Goal: Task Accomplishment & Management: Manage account settings

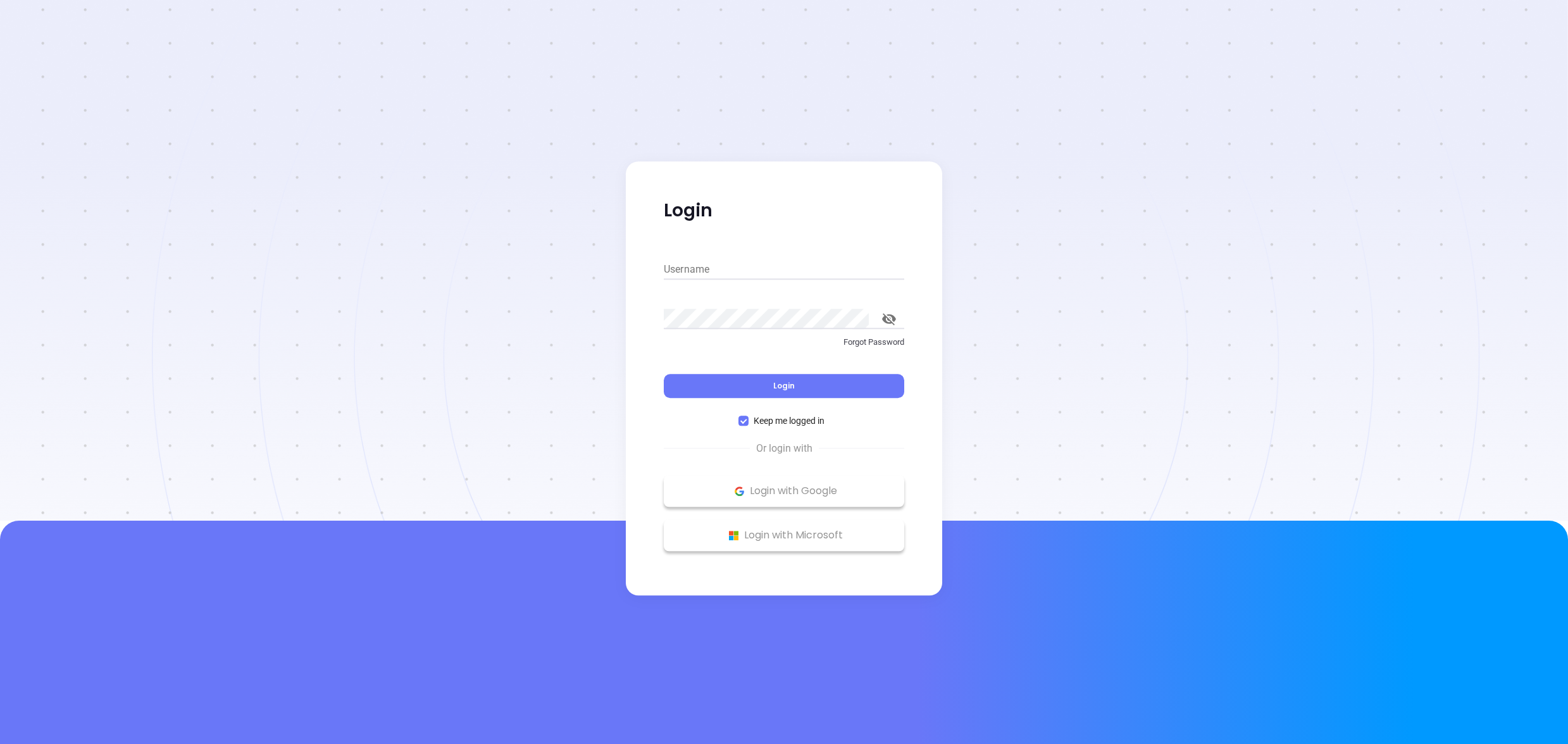
type input "[PERSON_NAME][EMAIL_ADDRESS][DOMAIN_NAME]"
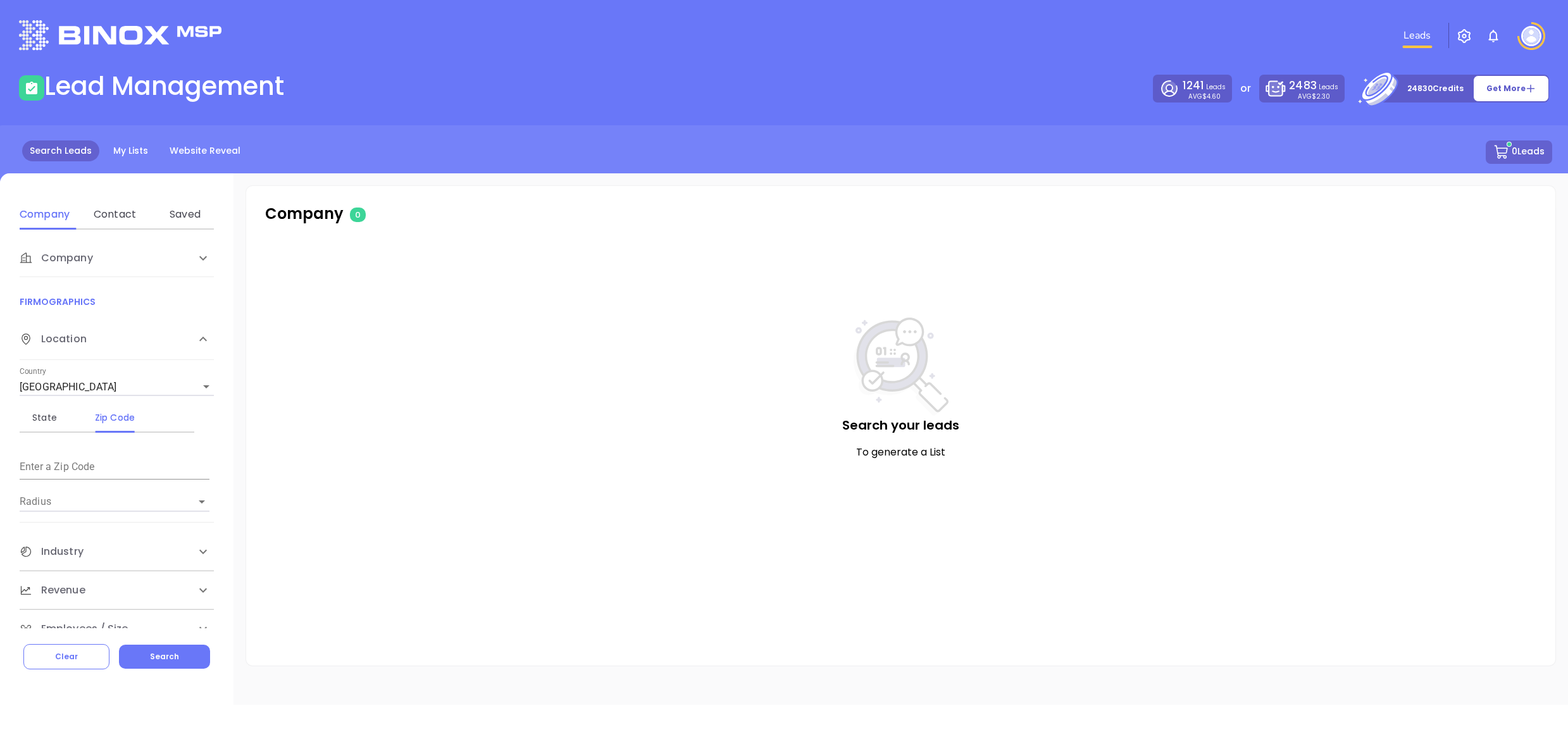
click at [1513, 35] on div "Leads" at bounding box center [1041, 35] width 1030 height 45
click at [1526, 36] on img at bounding box center [1531, 36] width 20 height 20
click at [1520, 97] on p "My Account" at bounding box center [1509, 98] width 86 height 13
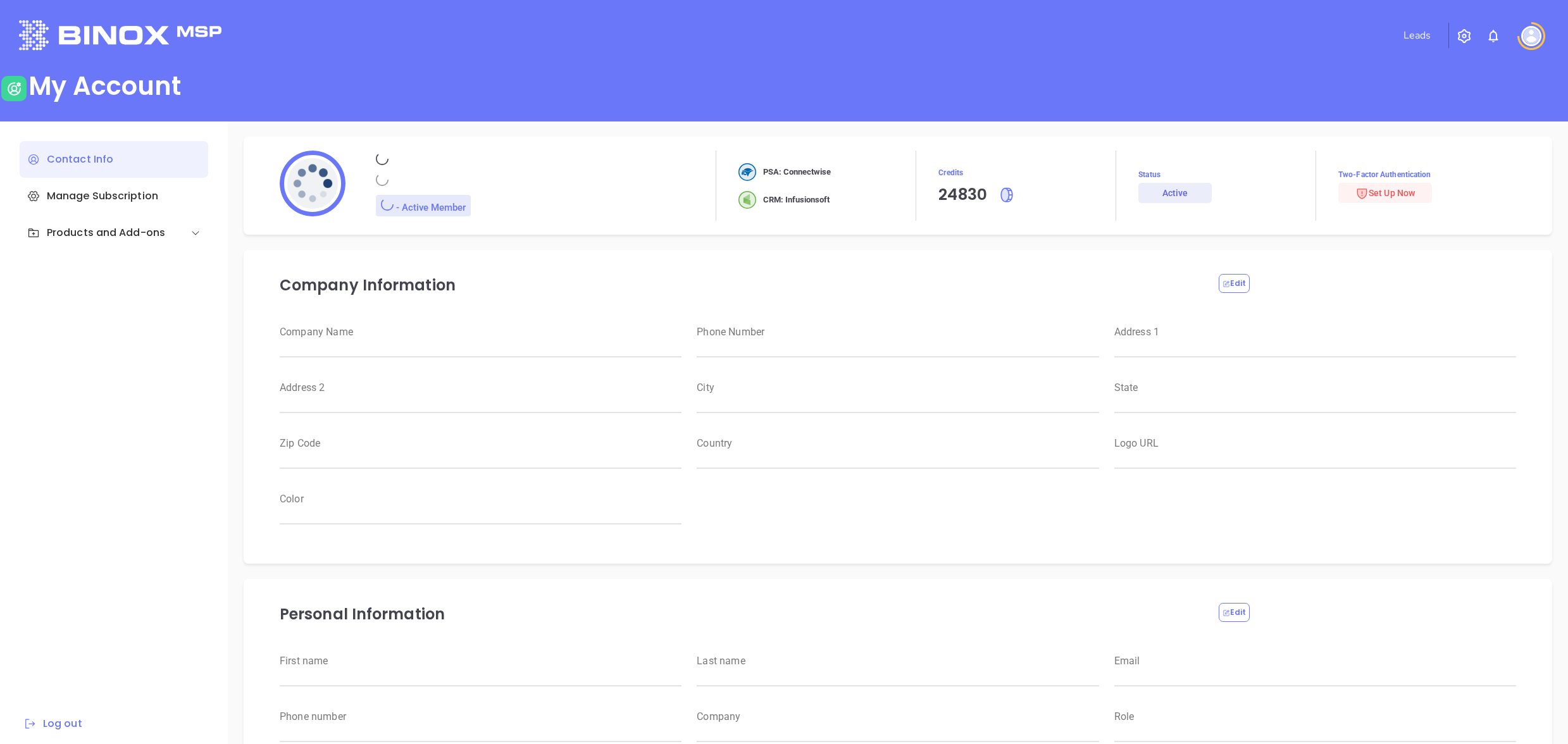
type input "Jay"
type input "McLaughlin"
type input "[PERSON_NAME][EMAIL_ADDRESS][DOMAIN_NAME]"
type input "316-425-0075"
type input "RBS IT Solutions"
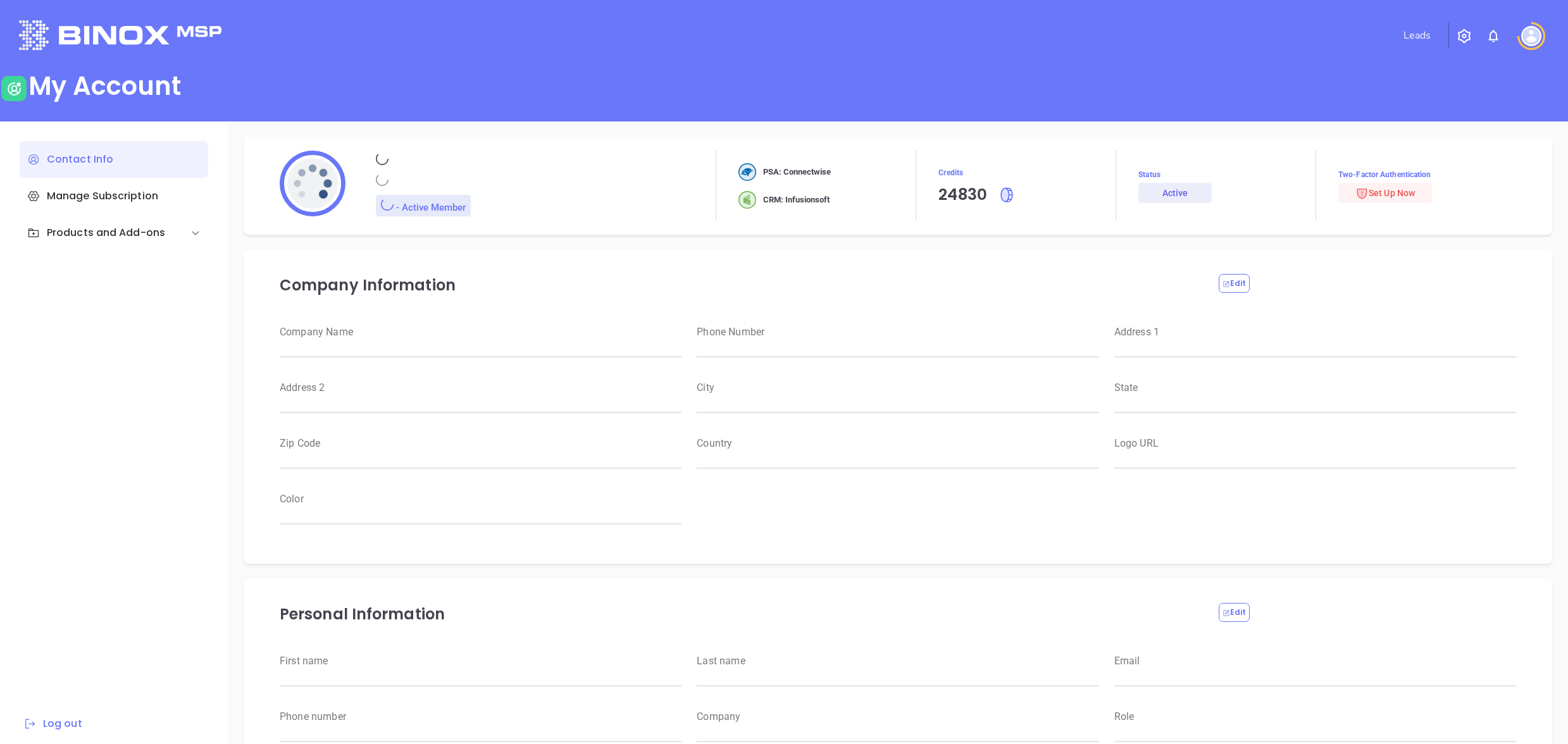
type input "Magnament's"
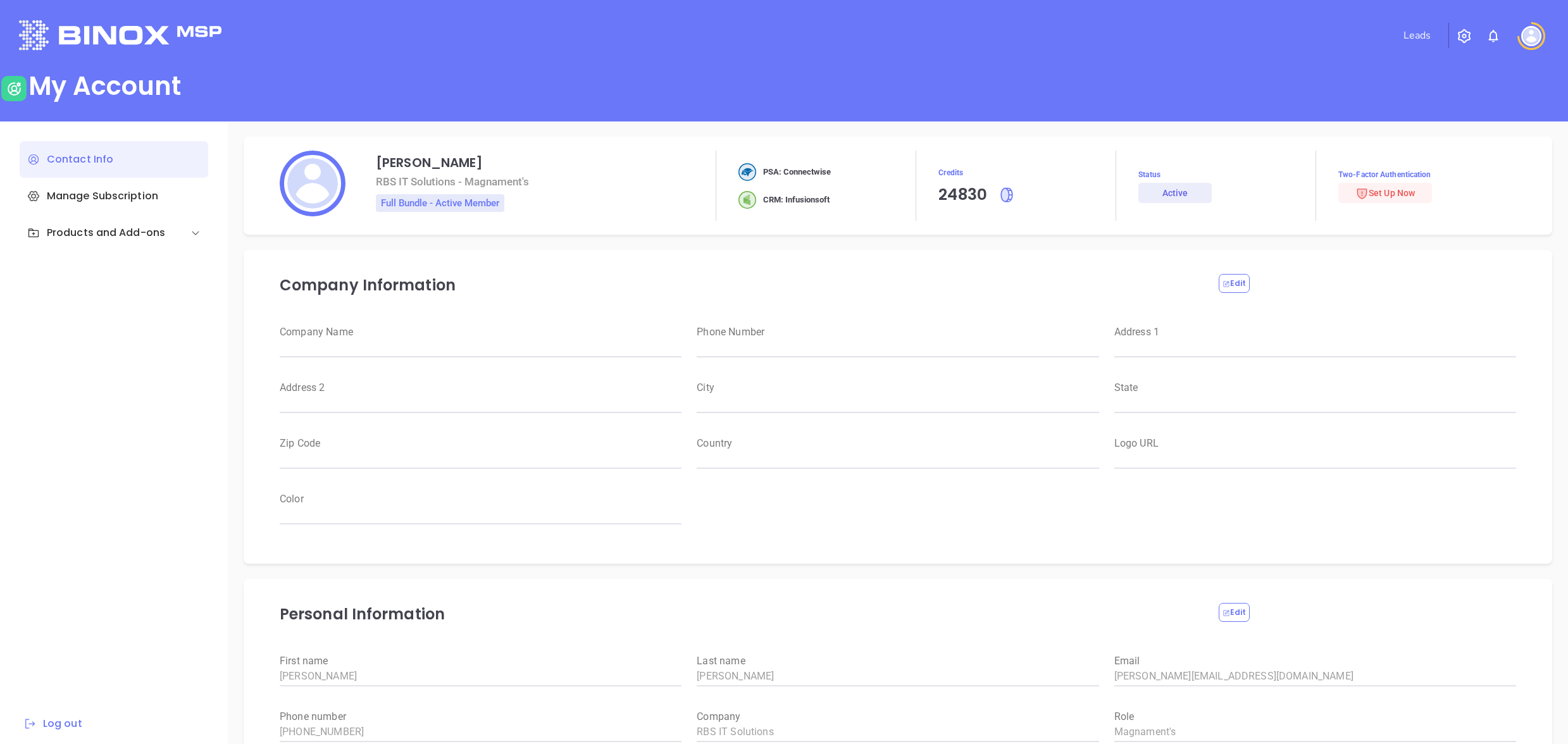
type input "RBS IT Solutions"
click at [97, 224] on div "Products and Add-ons" at bounding box center [114, 232] width 188 height 37
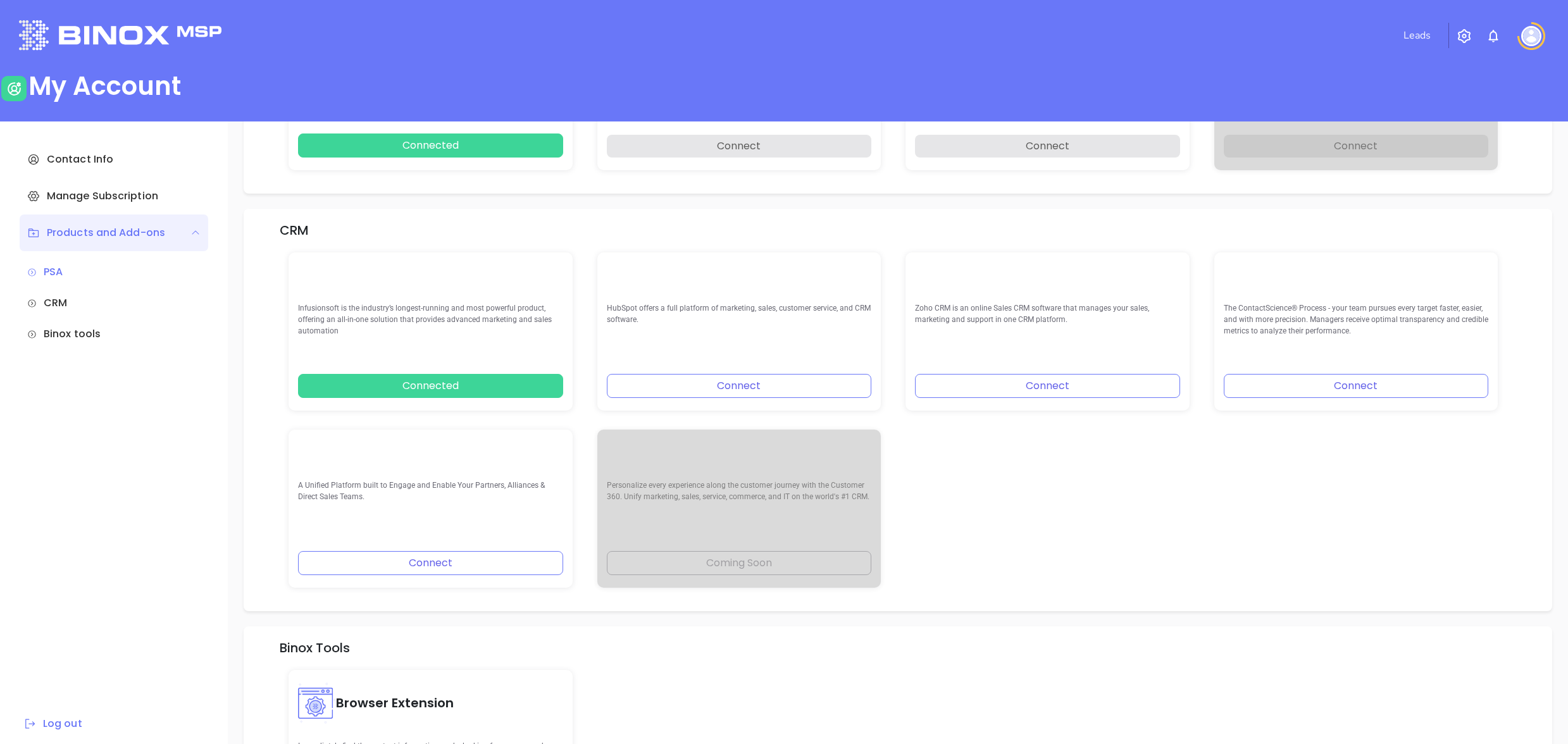
scroll to position [290, 0]
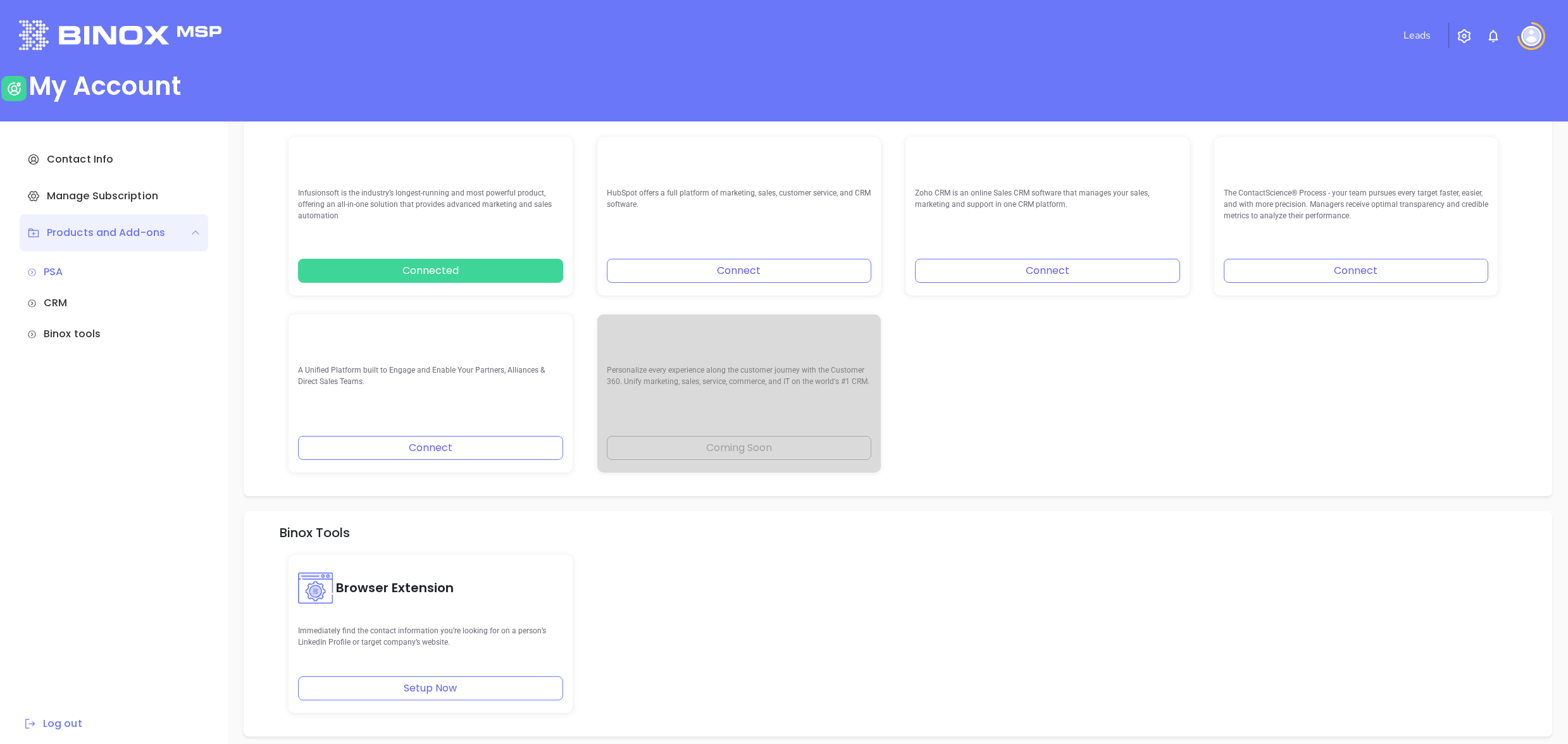
click at [70, 303] on div "CRM" at bounding box center [114, 303] width 173 height 15
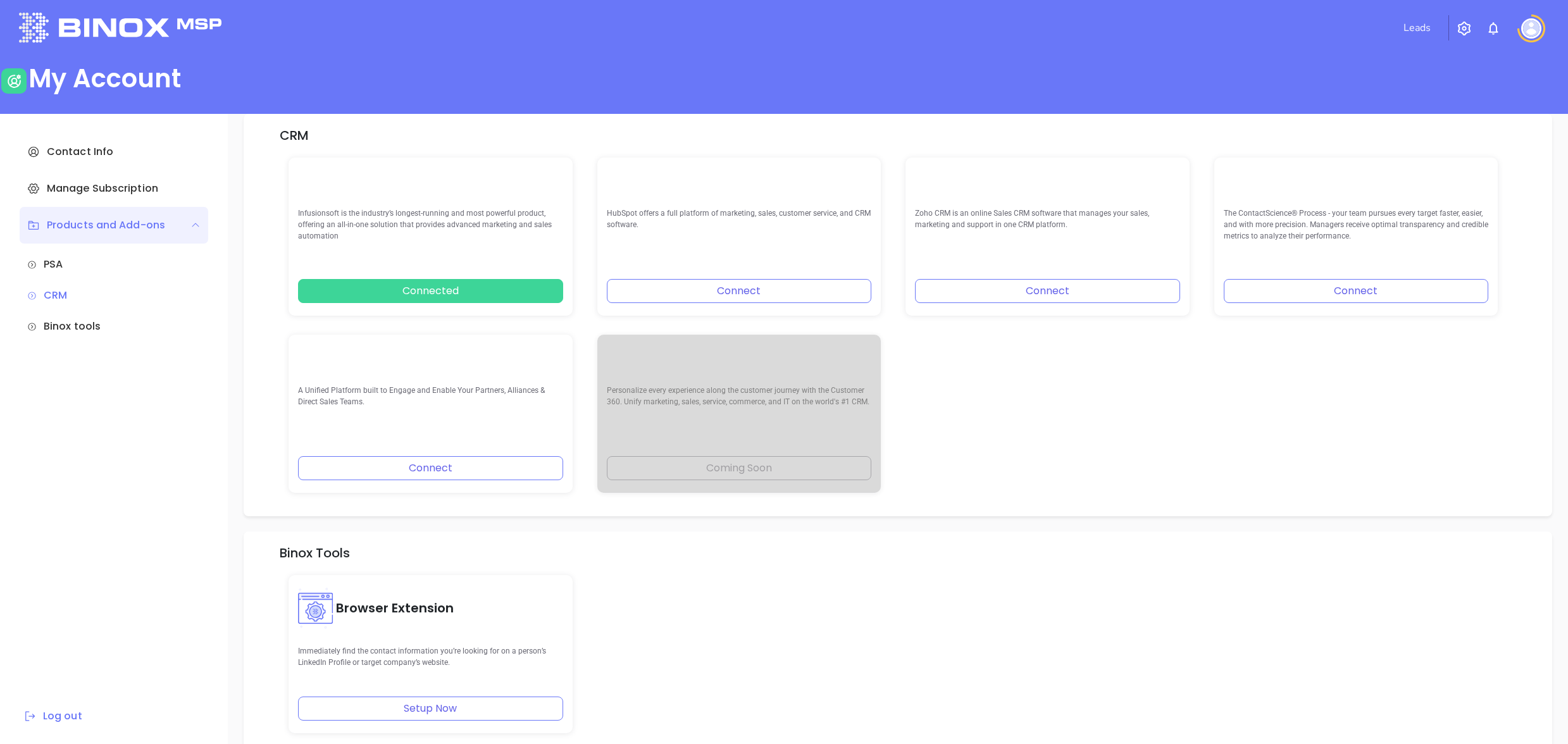
click at [74, 331] on div "Binox tools" at bounding box center [114, 326] width 173 height 15
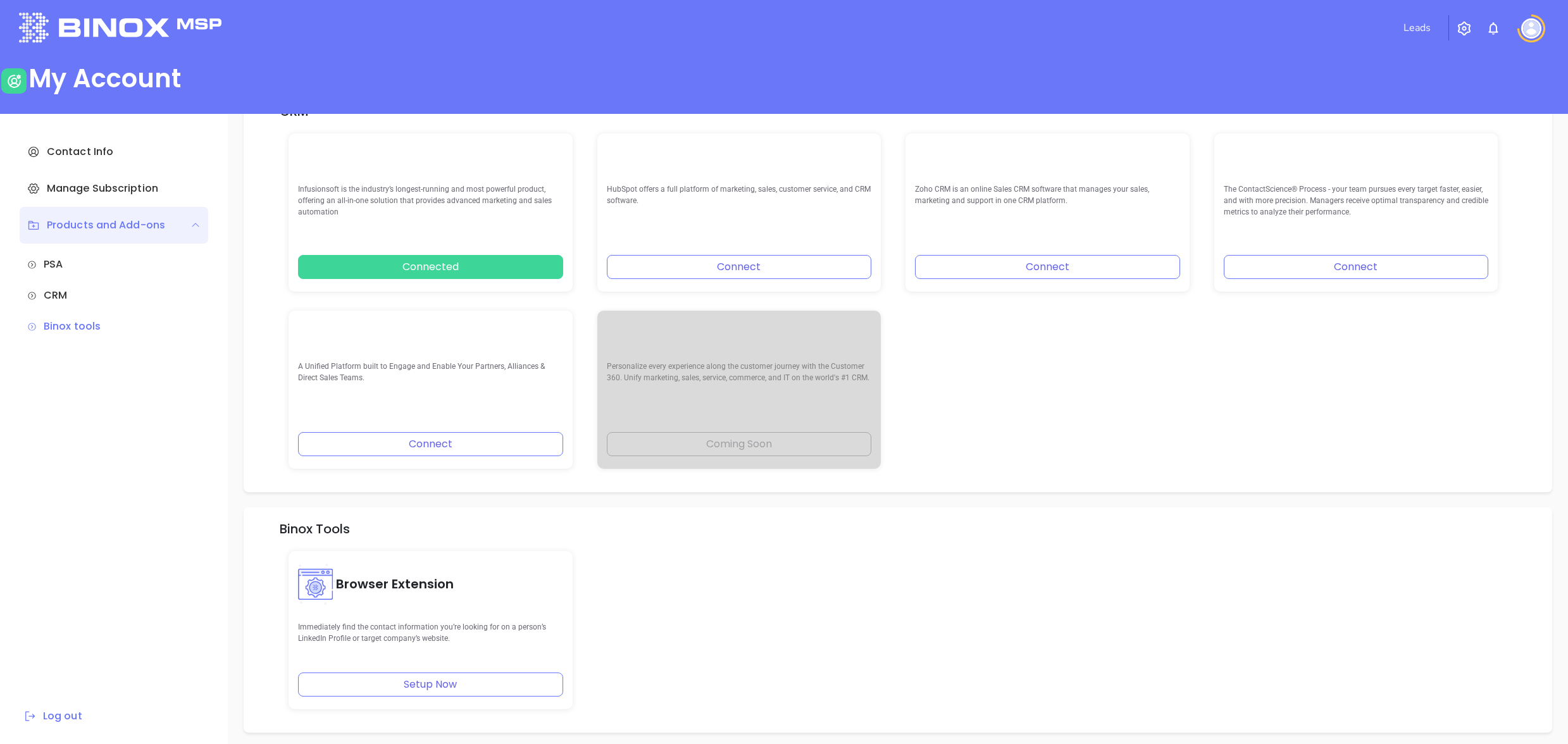
scroll to position [290, 0]
click at [56, 28] on img at bounding box center [120, 27] width 203 height 29
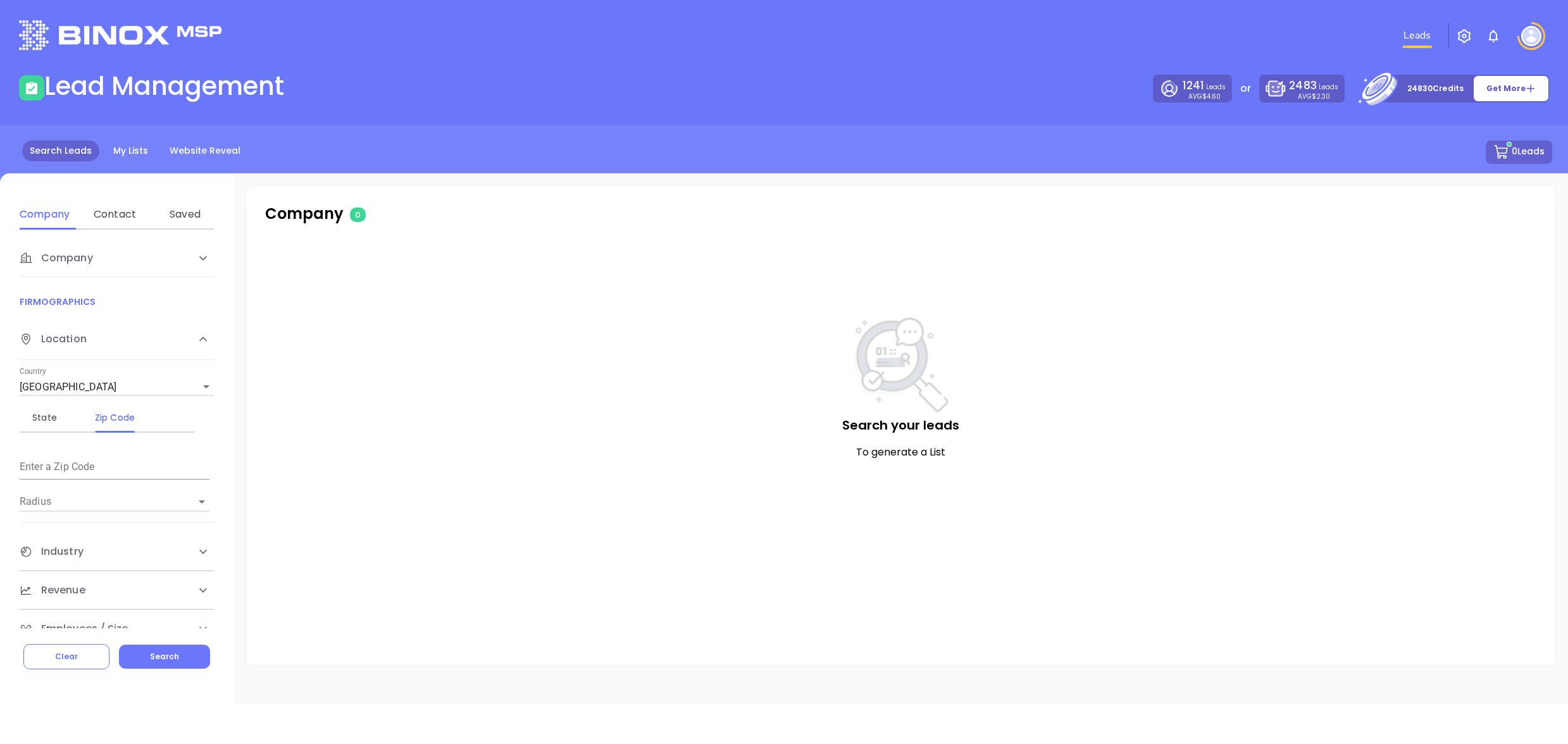
click at [1531, 34] on img at bounding box center [1531, 36] width 20 height 20
click at [1490, 98] on p "My Account" at bounding box center [1509, 98] width 86 height 13
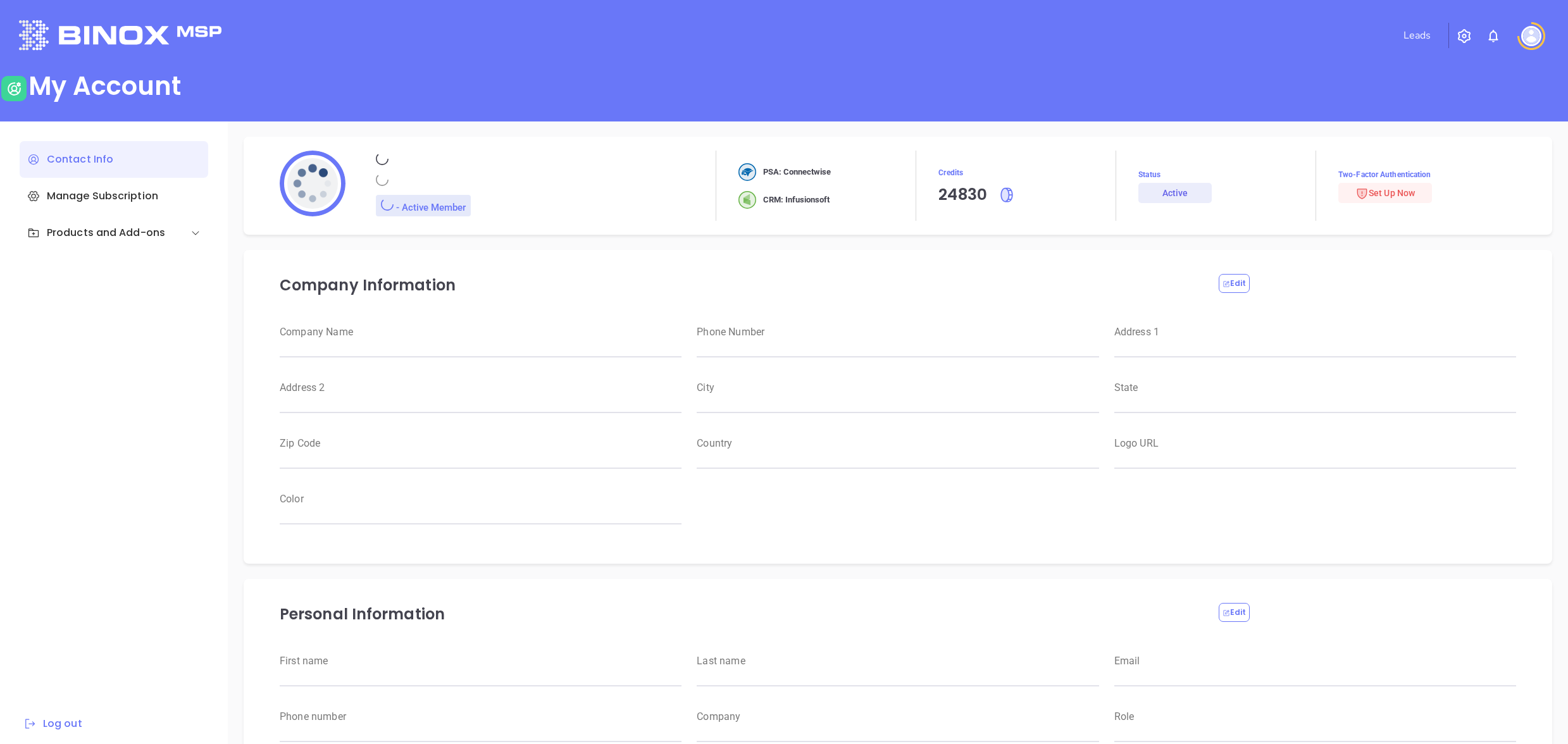
type input "Jay"
type input "McLaughlin"
type input "[PERSON_NAME][EMAIL_ADDRESS][DOMAIN_NAME]"
type input "316-425-0075"
type input "RBS IT Solutions"
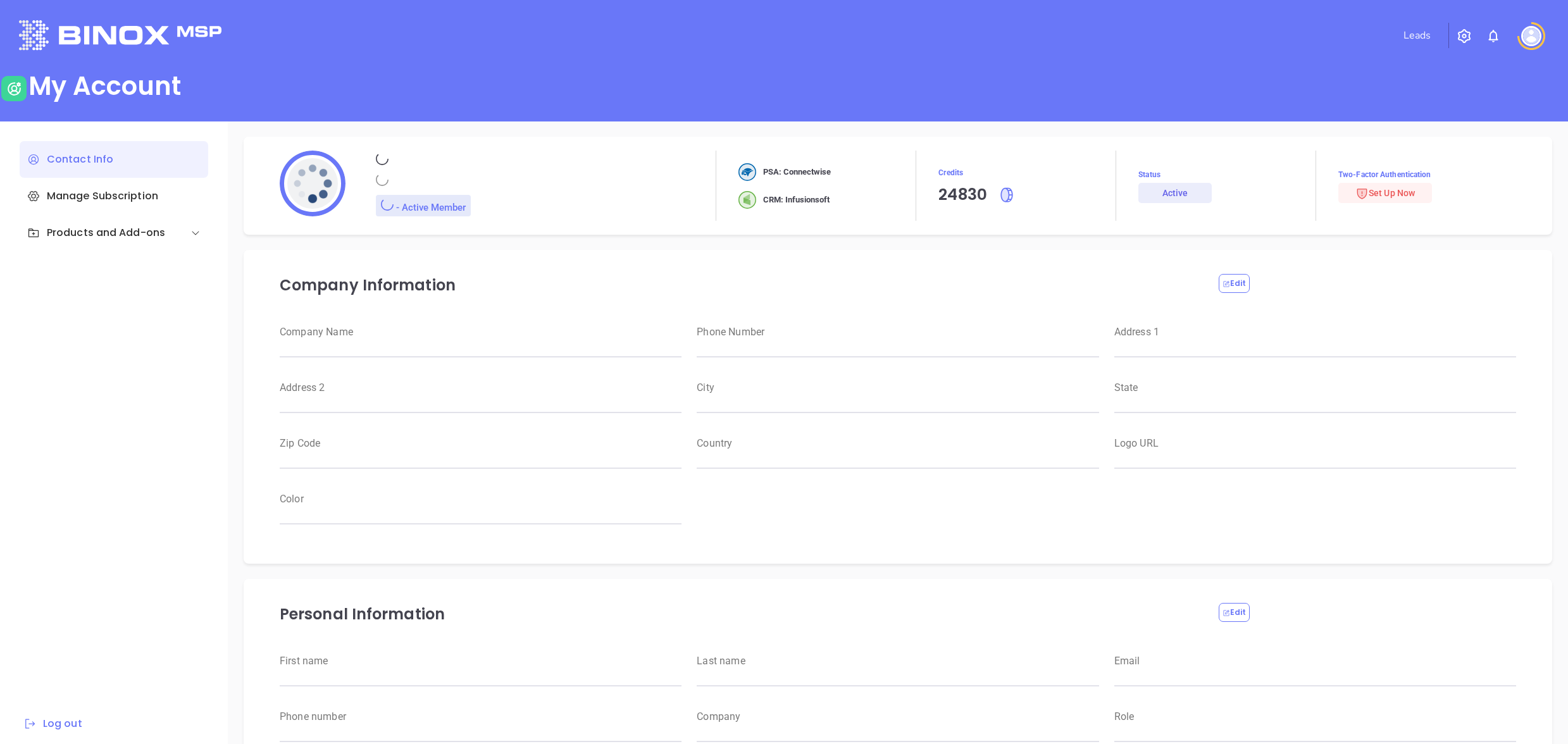
type input "Magnament's"
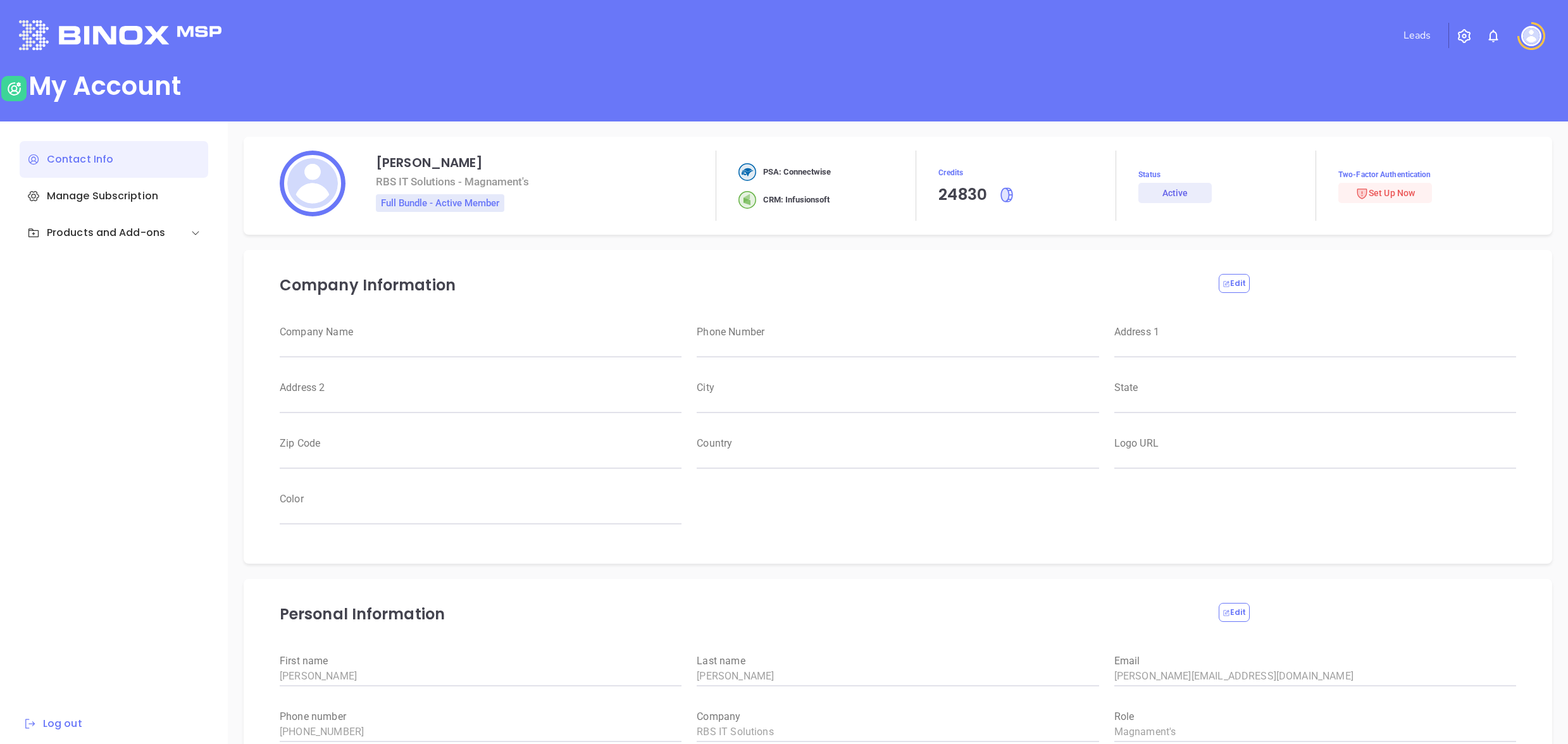
type input "RBS IT Solutions"
click at [1421, 34] on link "Leads" at bounding box center [1417, 35] width 37 height 25
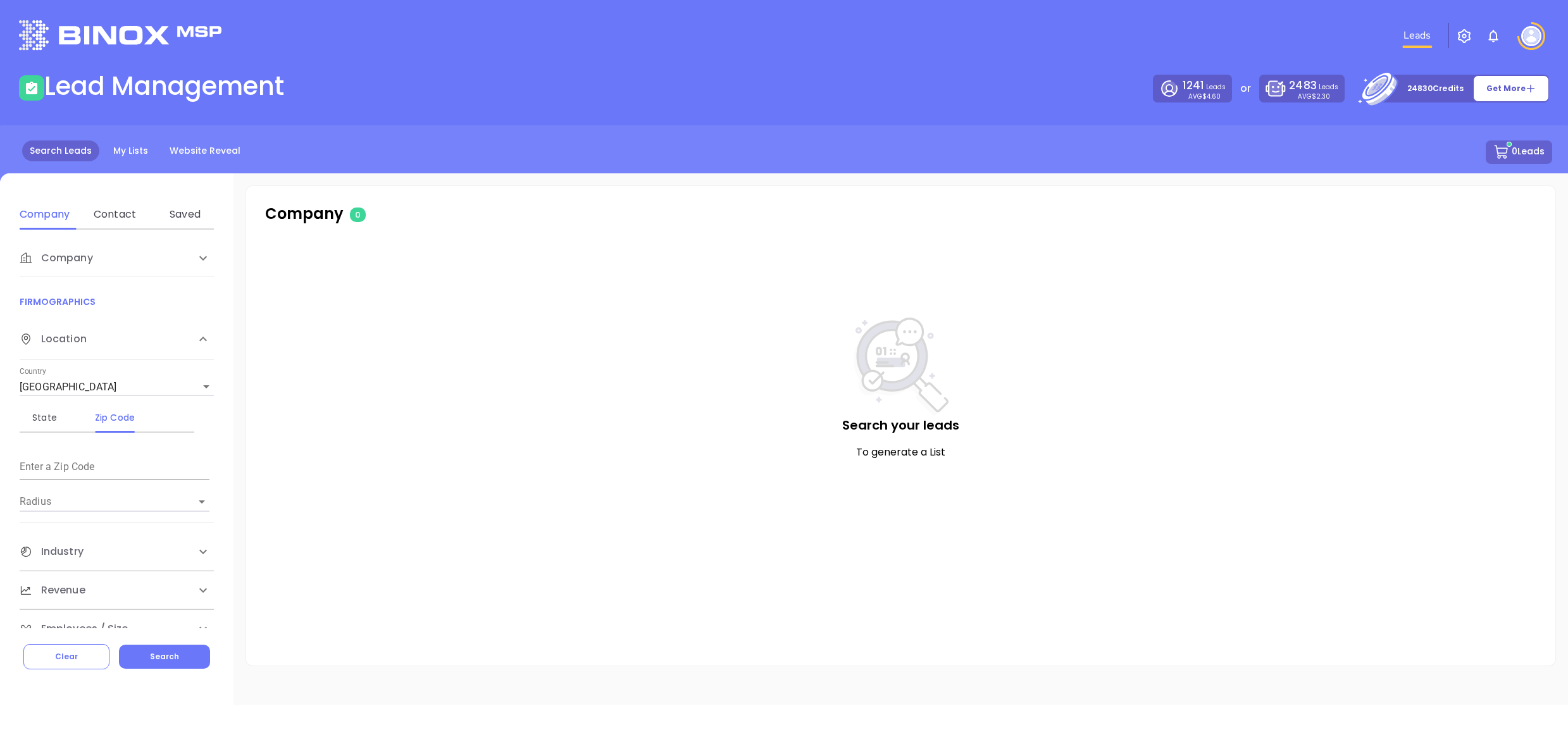
click at [1491, 37] on img at bounding box center [1493, 36] width 15 height 15
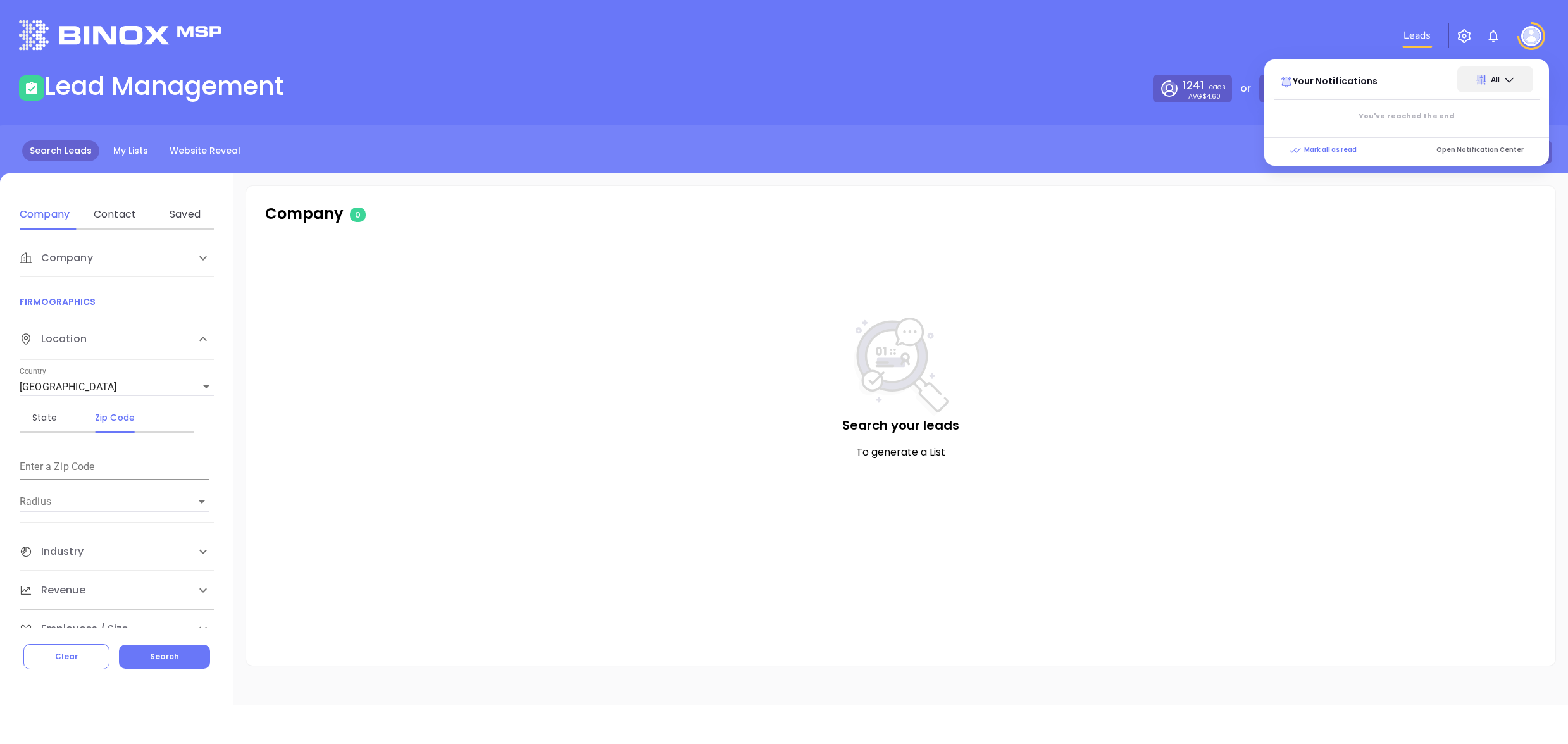
click at [1436, 35] on link "Leads" at bounding box center [1417, 35] width 37 height 25
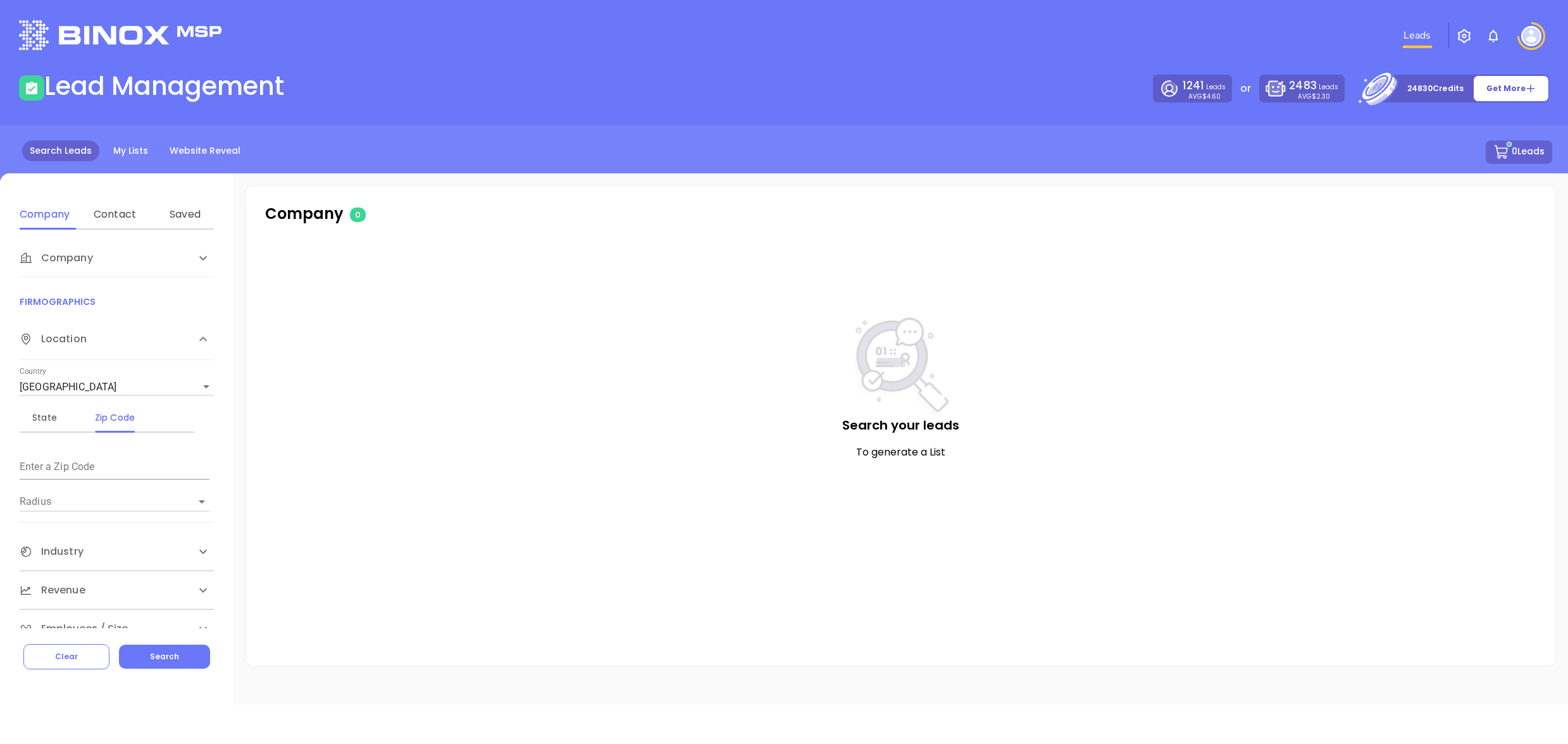
click at [1456, 37] on button "button" at bounding box center [1464, 35] width 30 height 24
click at [1462, 36] on img "button" at bounding box center [1464, 36] width 15 height 15
click at [1444, 124] on span "Management" at bounding box center [1432, 119] width 67 height 25
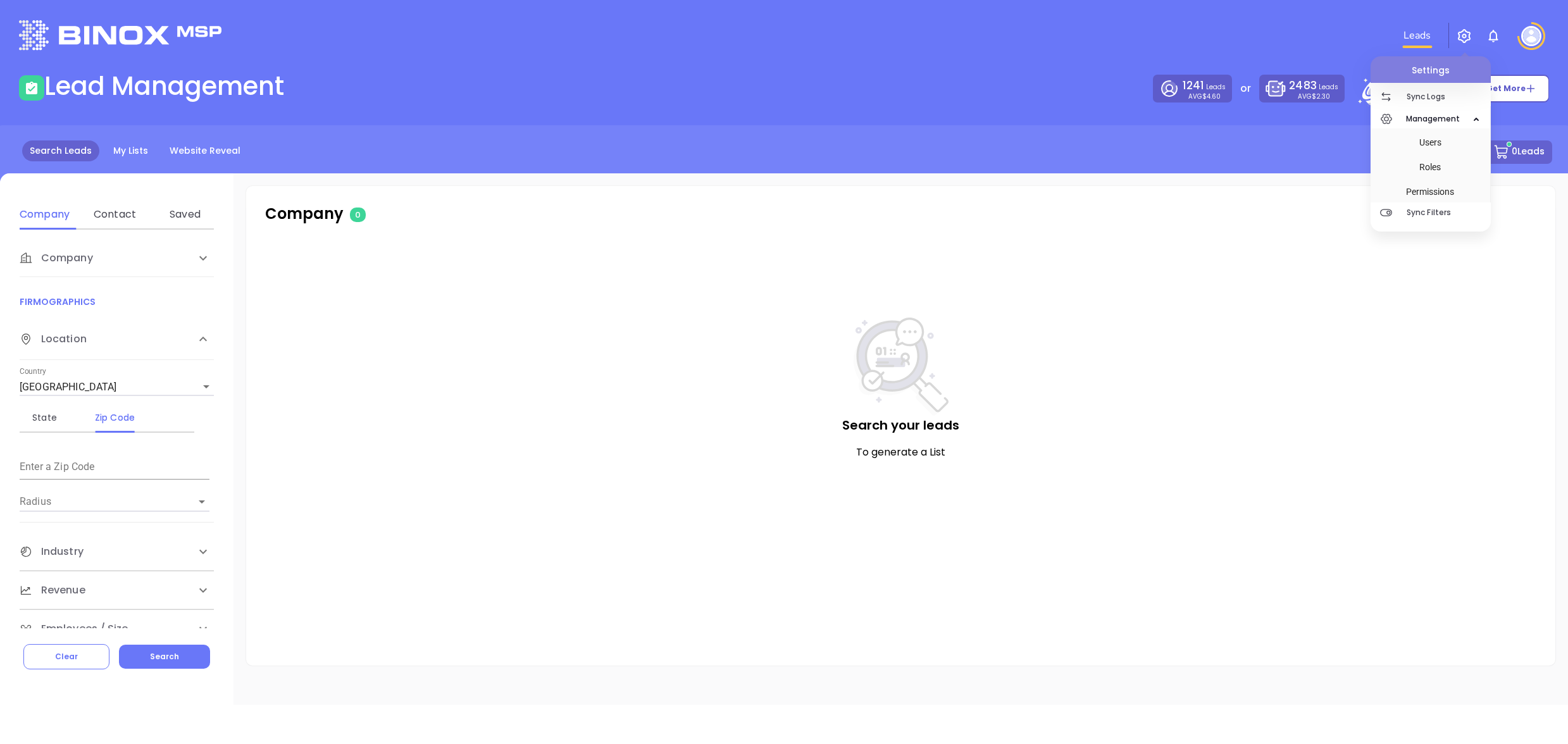
click at [1526, 34] on img at bounding box center [1531, 36] width 20 height 20
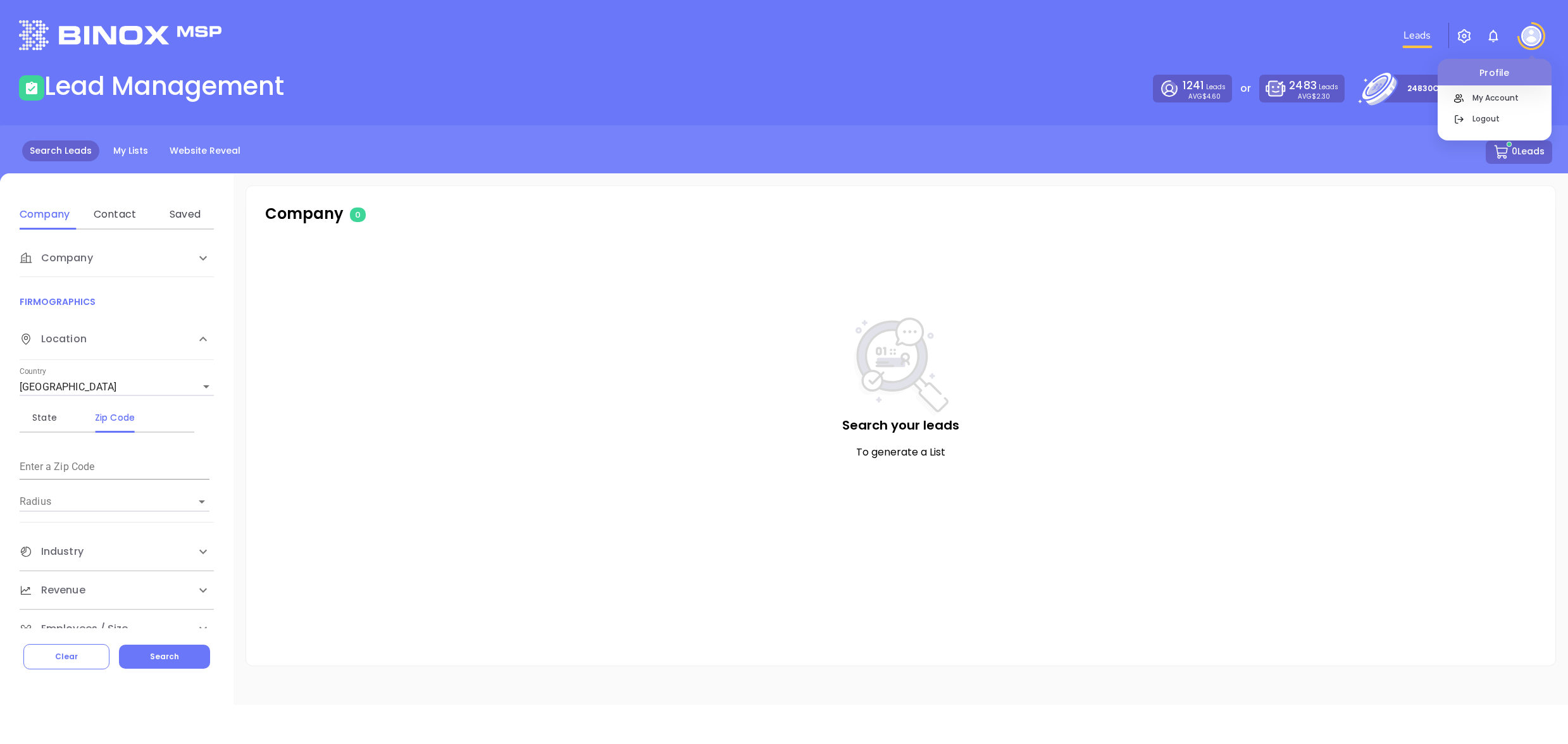
click at [1498, 70] on p "Profile" at bounding box center [1495, 69] width 114 height 21
click at [1519, 38] on div "Profile My Account Logout" at bounding box center [1531, 36] width 35 height 28
click at [1498, 112] on p "Logout" at bounding box center [1509, 119] width 86 height 13
click at [1499, 106] on div "My Account" at bounding box center [1509, 103] width 86 height 24
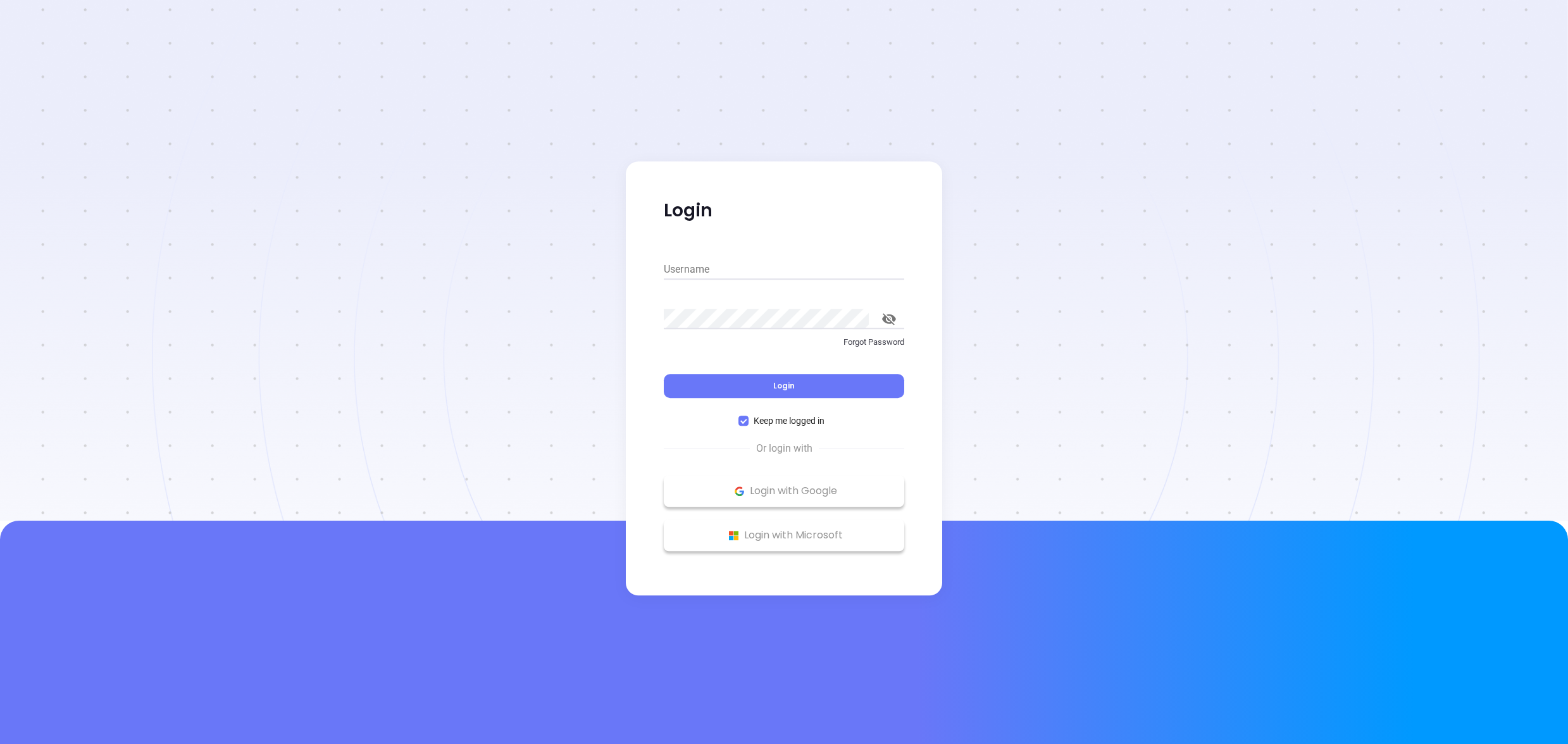
type input "[PERSON_NAME][EMAIL_ADDRESS][DOMAIN_NAME]"
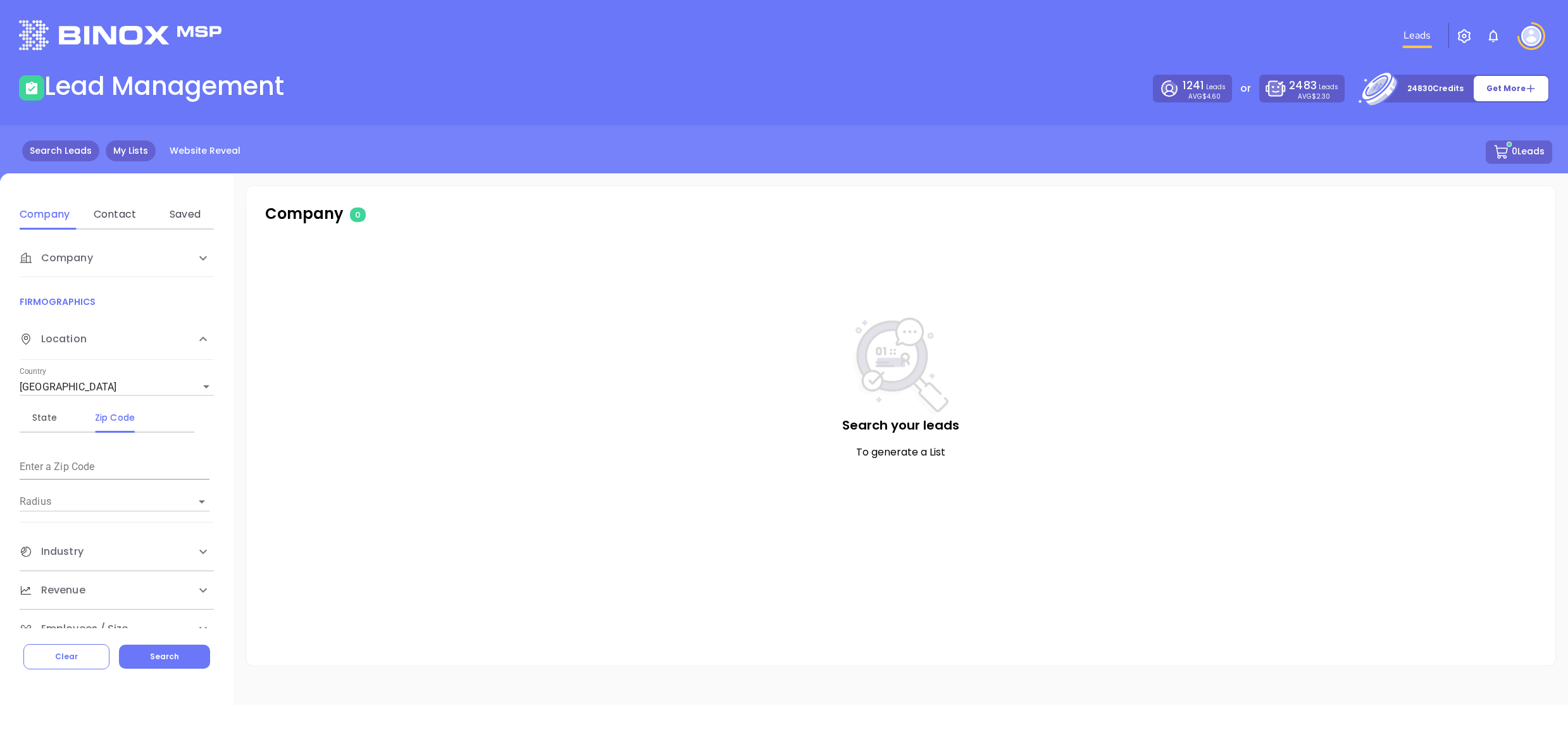
click at [126, 156] on link "My Lists" at bounding box center [131, 150] width 50 height 21
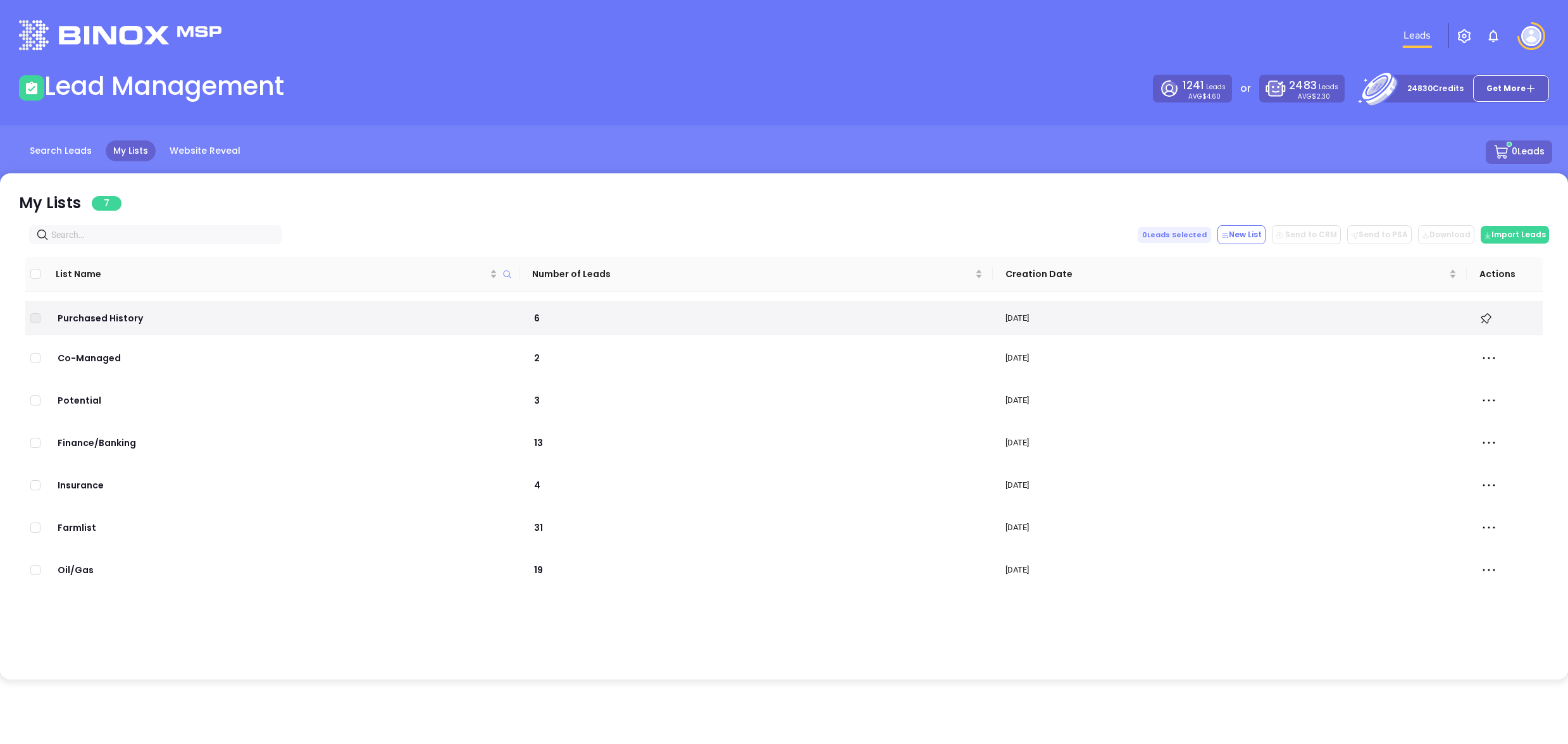
click at [1531, 96] on button "Get More" at bounding box center [1511, 88] width 76 height 27
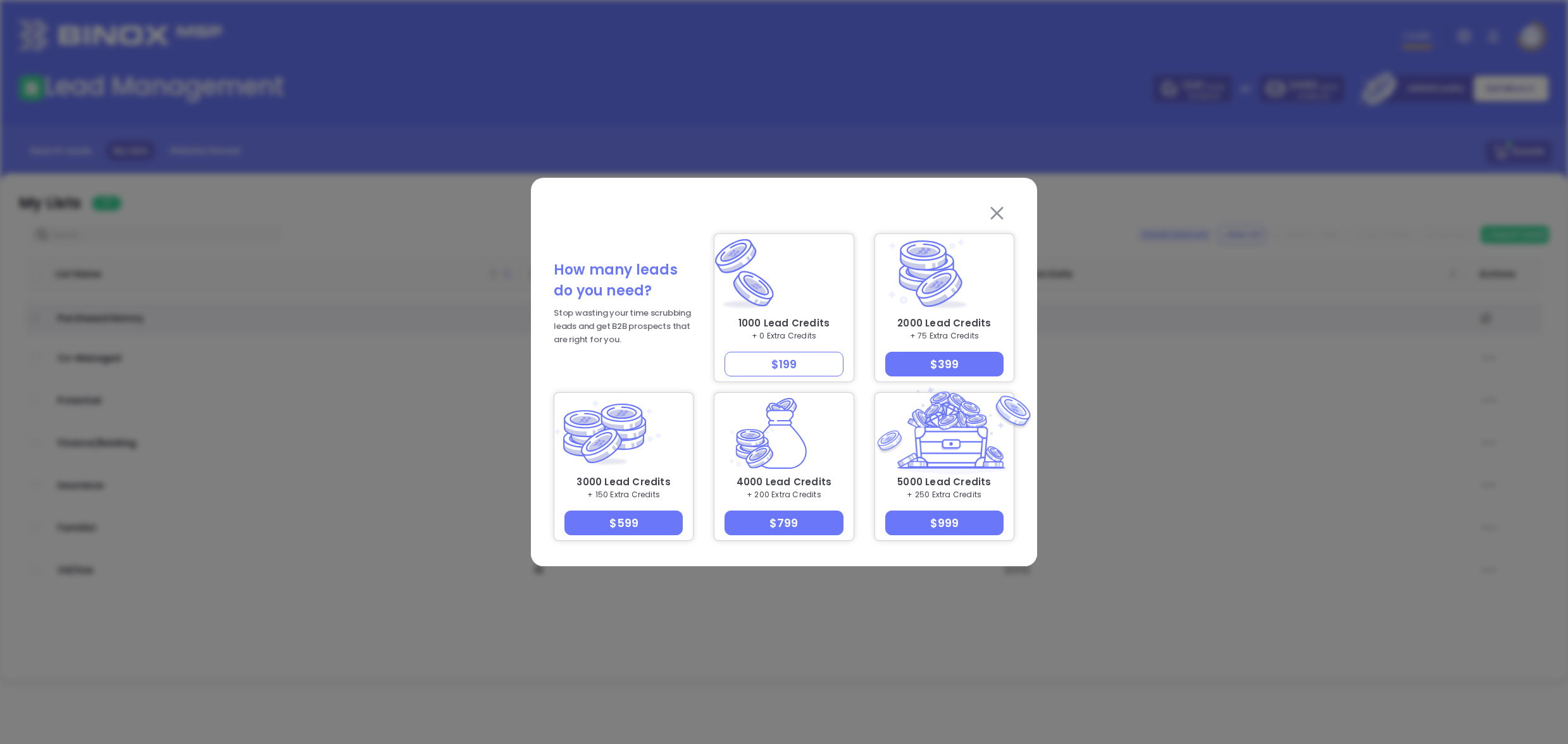
click at [812, 367] on button "$199" at bounding box center [784, 364] width 119 height 24
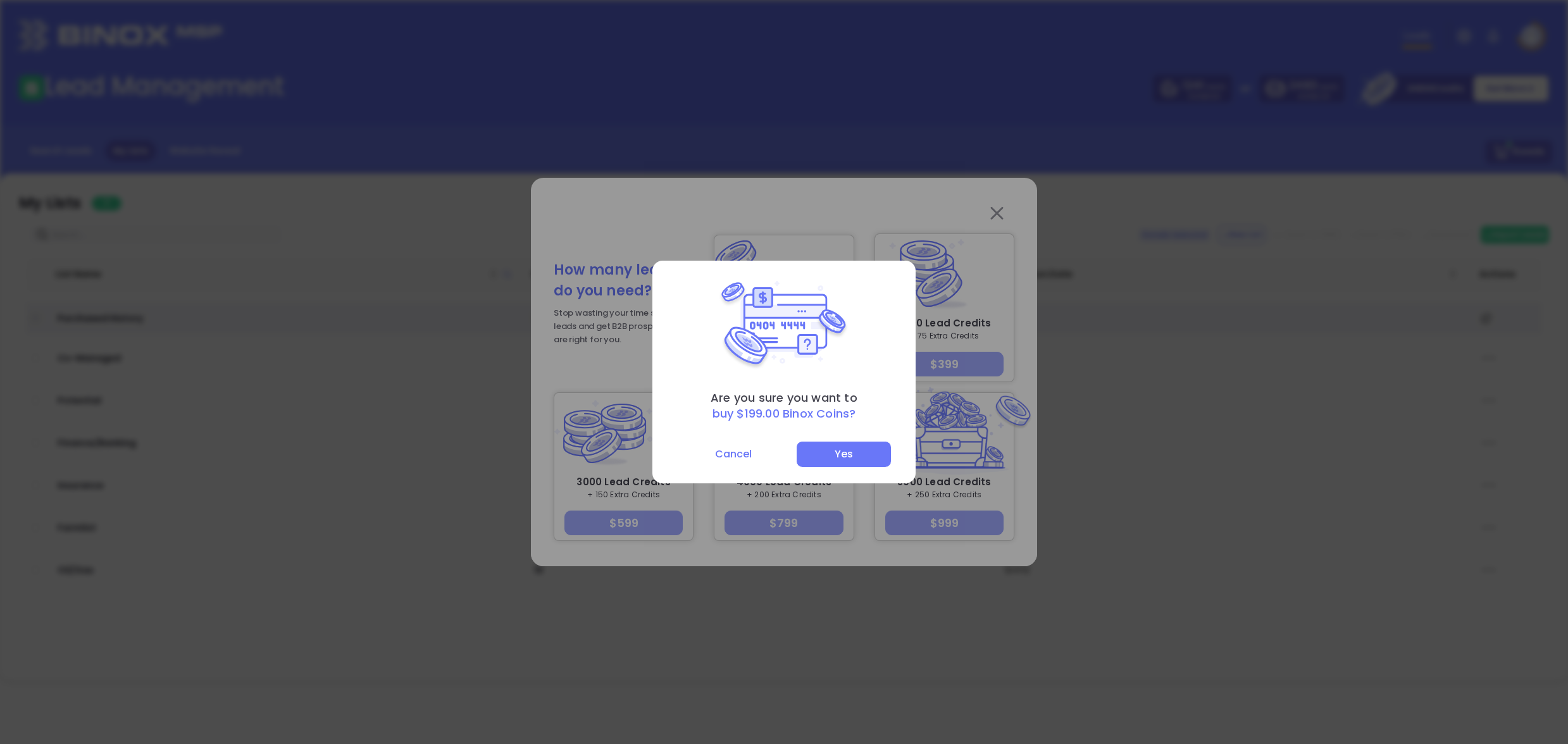
click at [727, 457] on button "Cancel" at bounding box center [733, 454] width 113 height 25
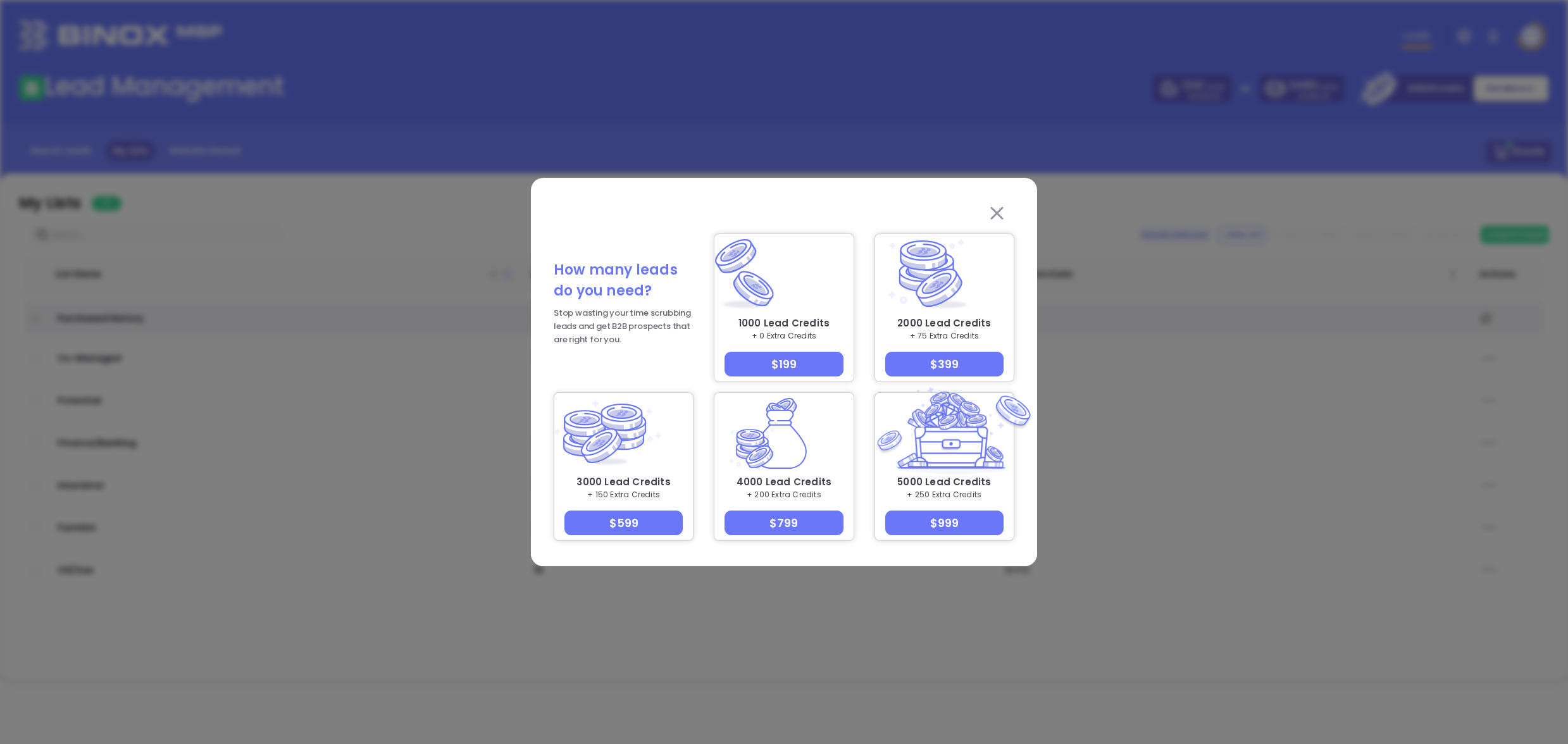
click at [1001, 210] on img at bounding box center [997, 213] width 60 height 13
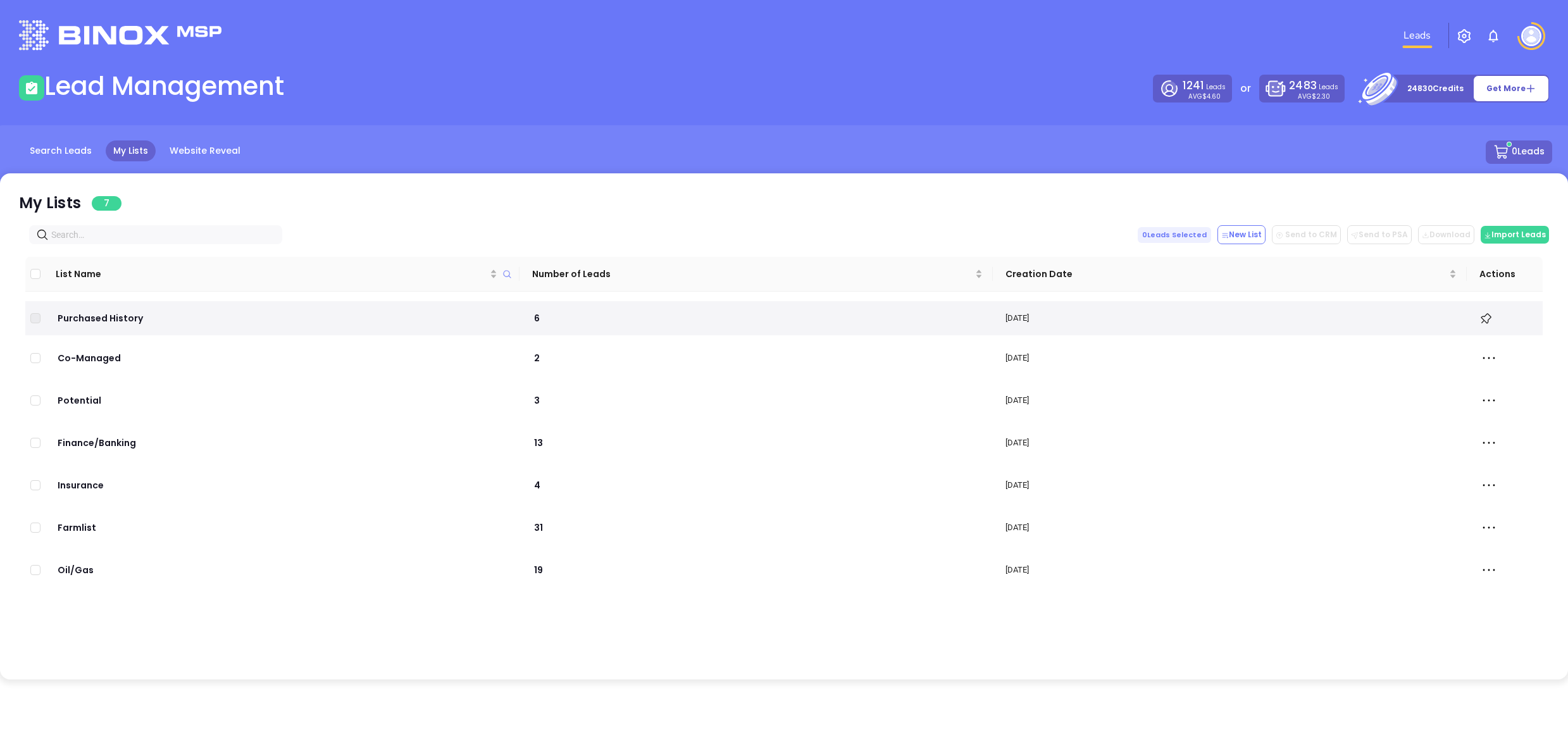
click at [1462, 35] on img "button" at bounding box center [1464, 36] width 15 height 15
click at [1443, 132] on p "Sync Filters" at bounding box center [1449, 138] width 84 height 19
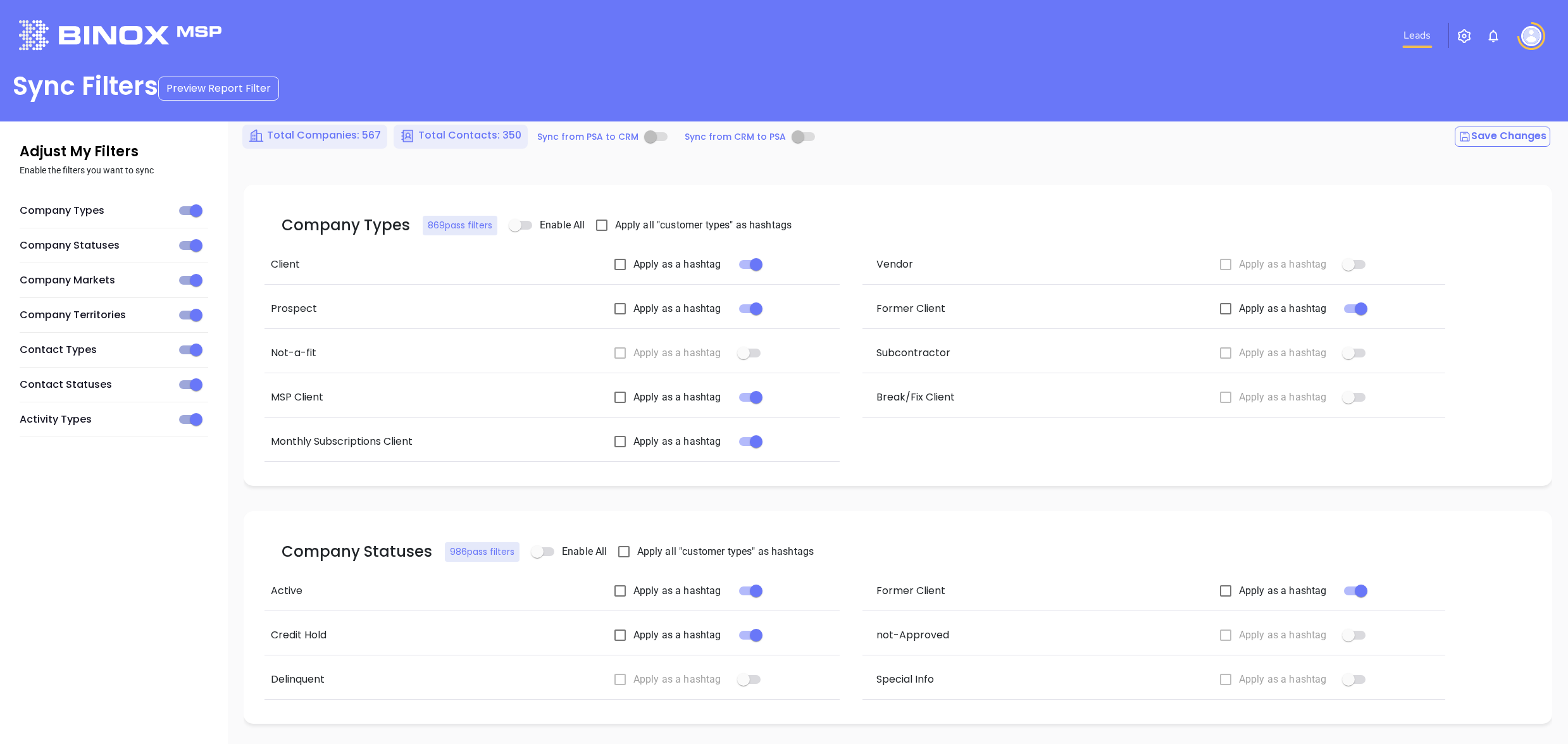
click at [1422, 36] on link "Leads" at bounding box center [1417, 35] width 37 height 25
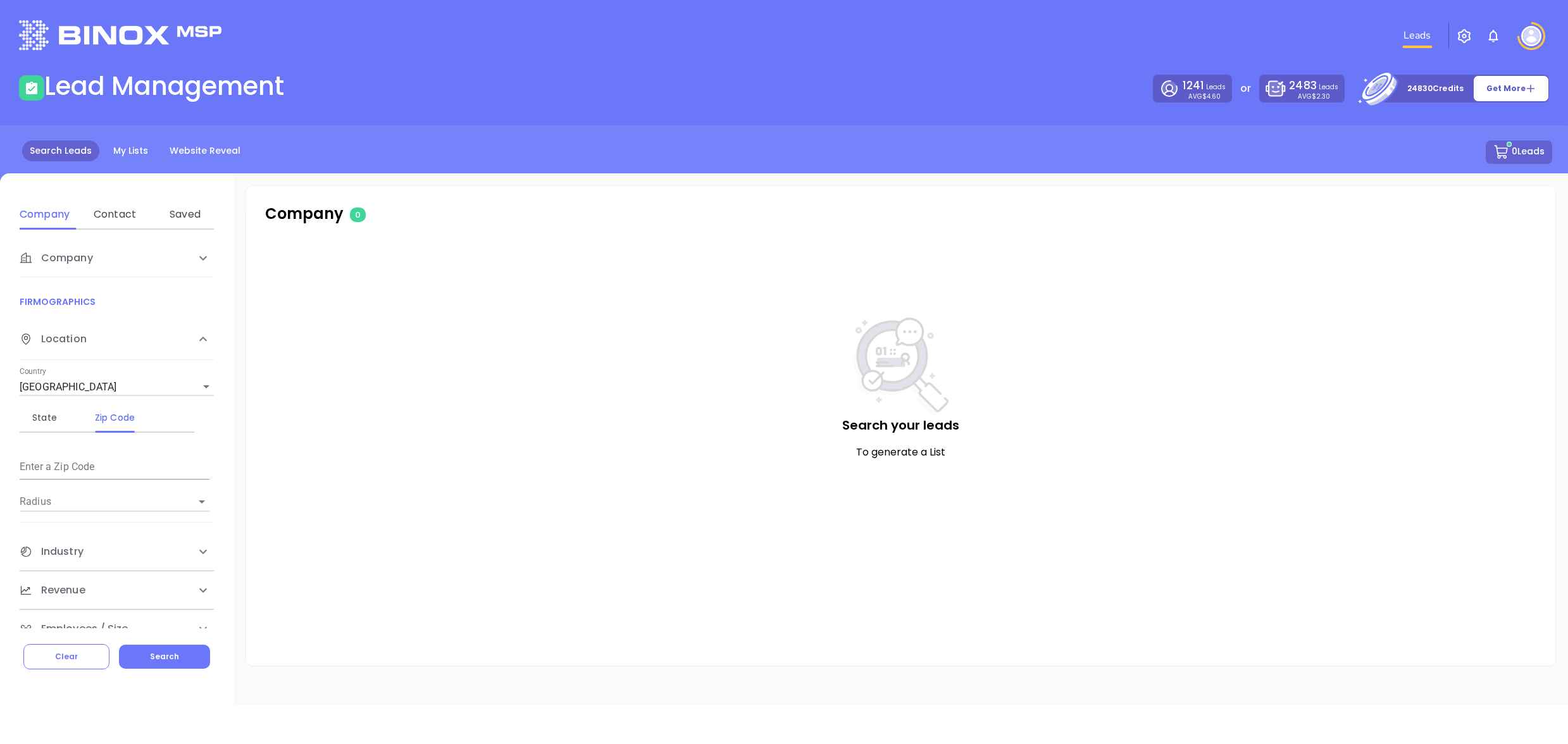
click at [1516, 27] on div at bounding box center [1531, 36] width 35 height 28
click at [1495, 33] on img at bounding box center [1493, 36] width 15 height 15
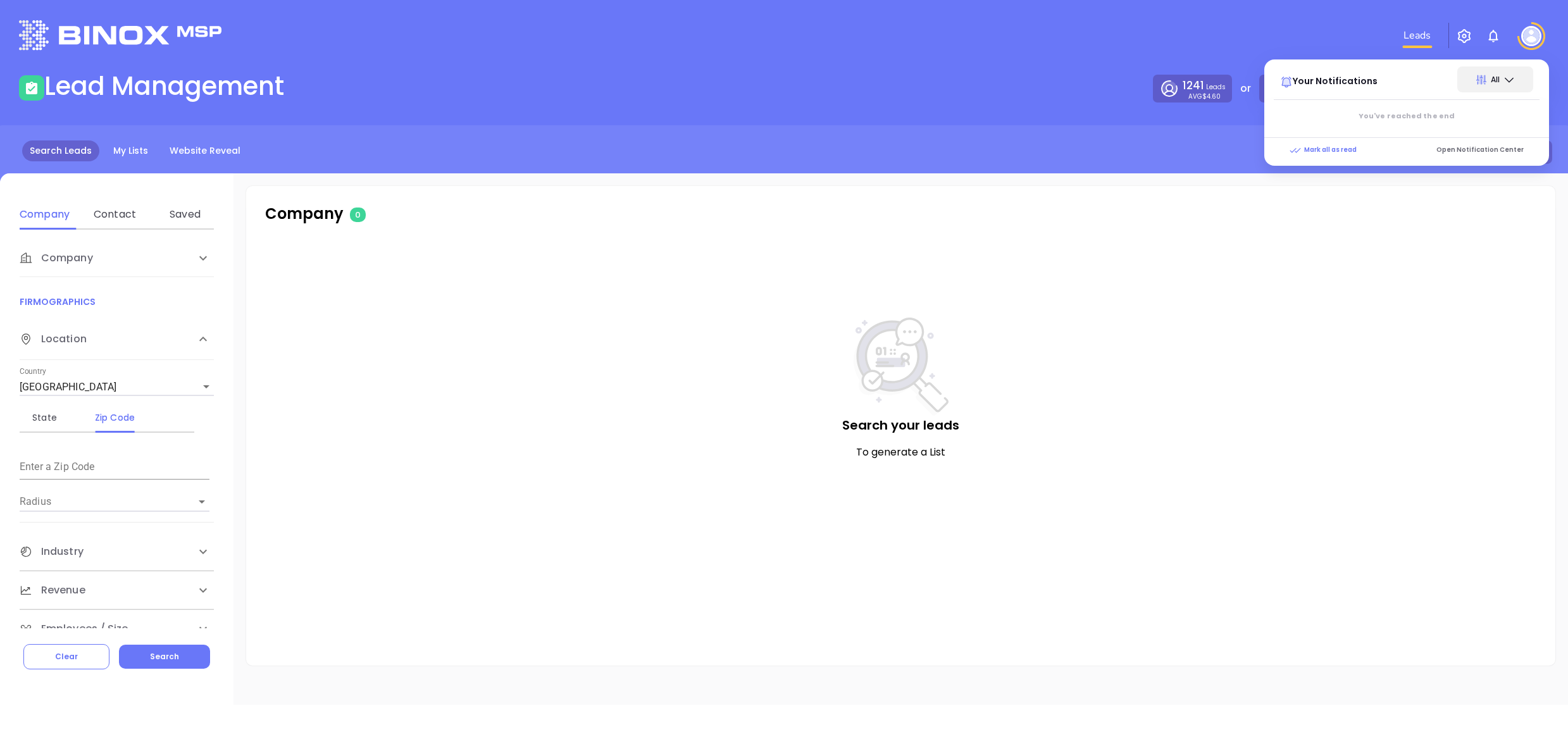
click at [1526, 75] on div "All" at bounding box center [1495, 79] width 76 height 26
click at [1522, 75] on div "All" at bounding box center [1495, 79] width 76 height 26
click at [164, 101] on h1 "Lead Management" at bounding box center [165, 86] width 240 height 30
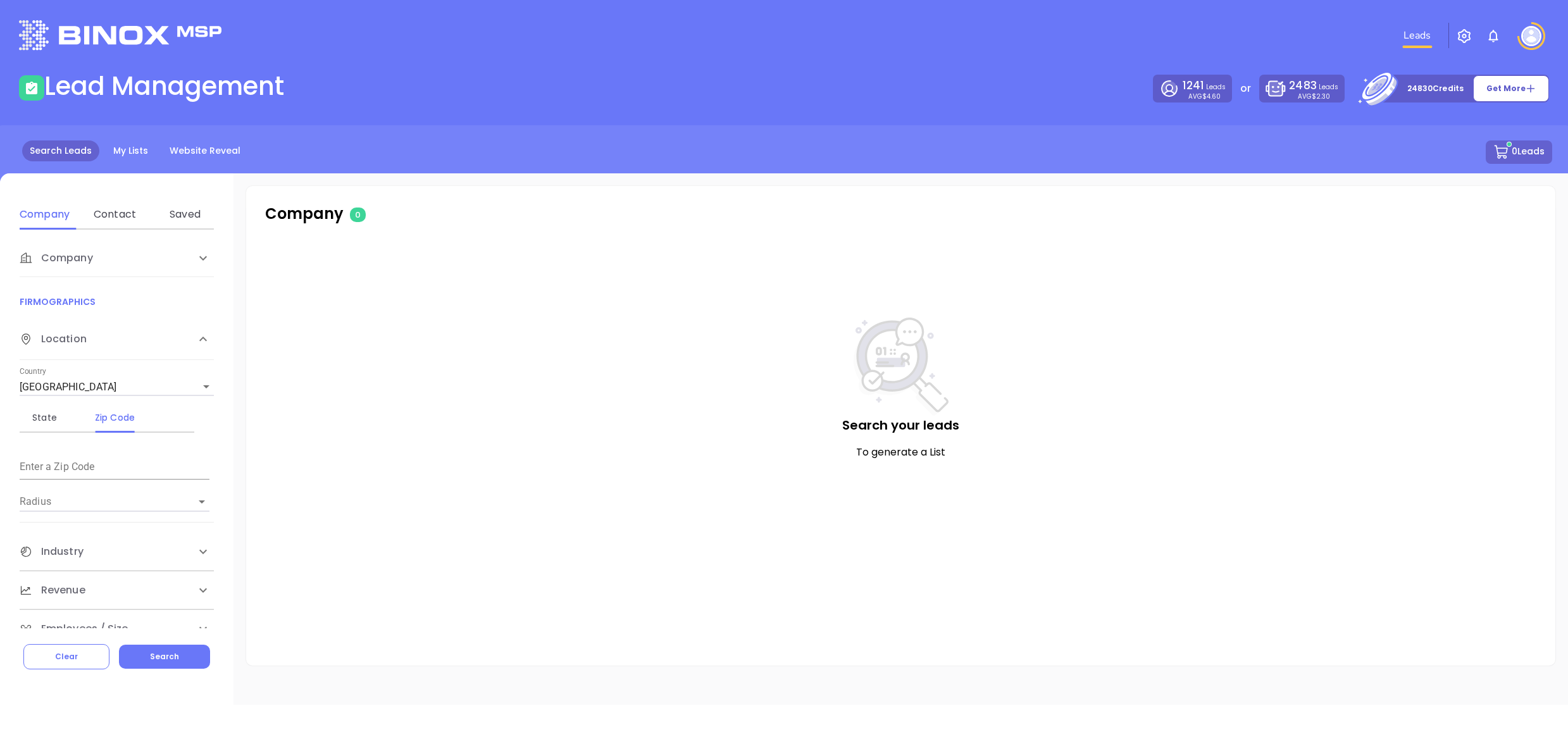
click at [161, 93] on h1 "Lead Management" at bounding box center [165, 86] width 240 height 30
click at [155, 162] on div "0 Leads" at bounding box center [784, 152] width 1536 height 24
click at [136, 156] on link "My Lists" at bounding box center [131, 150] width 50 height 21
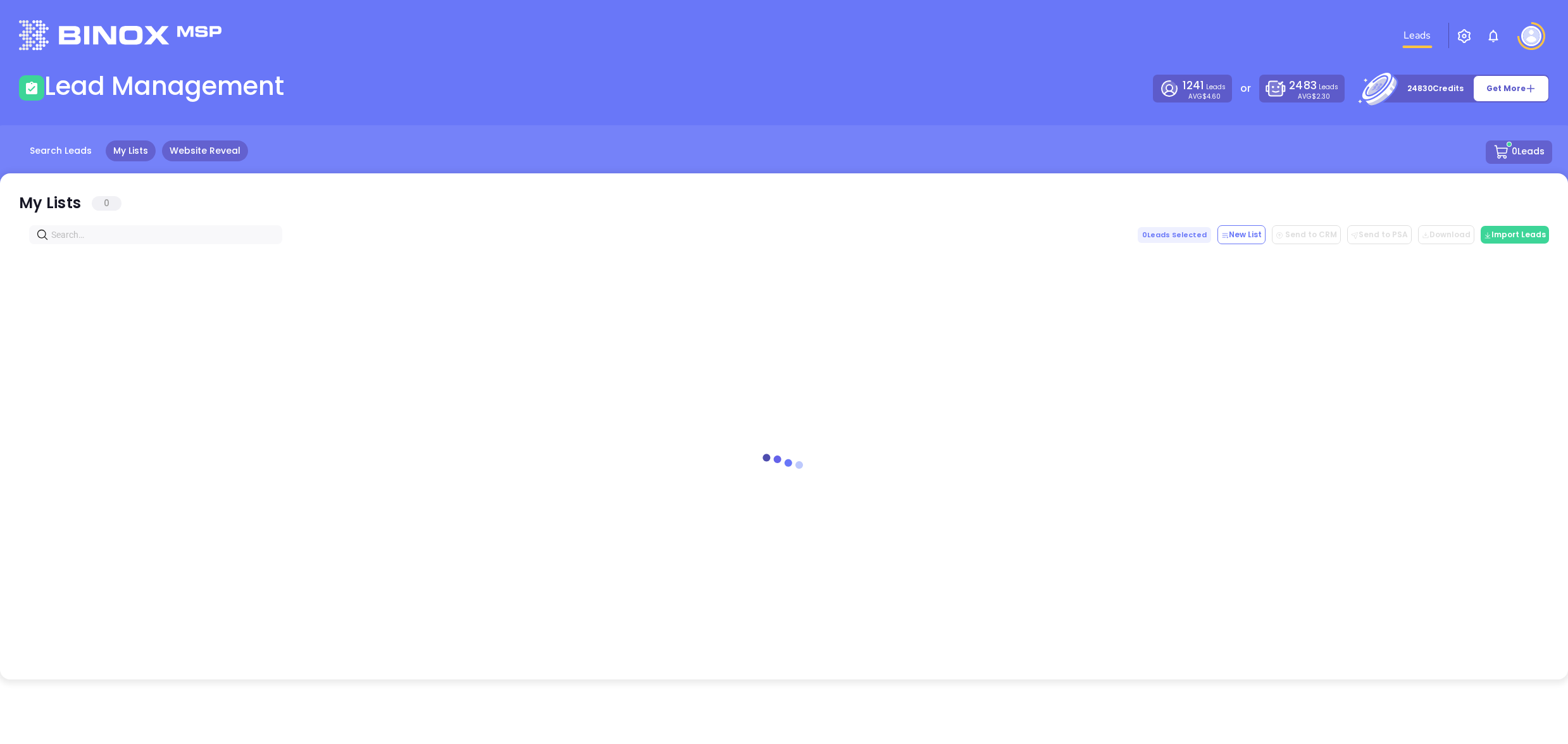
click at [204, 150] on link "Website Reveal" at bounding box center [205, 150] width 86 height 21
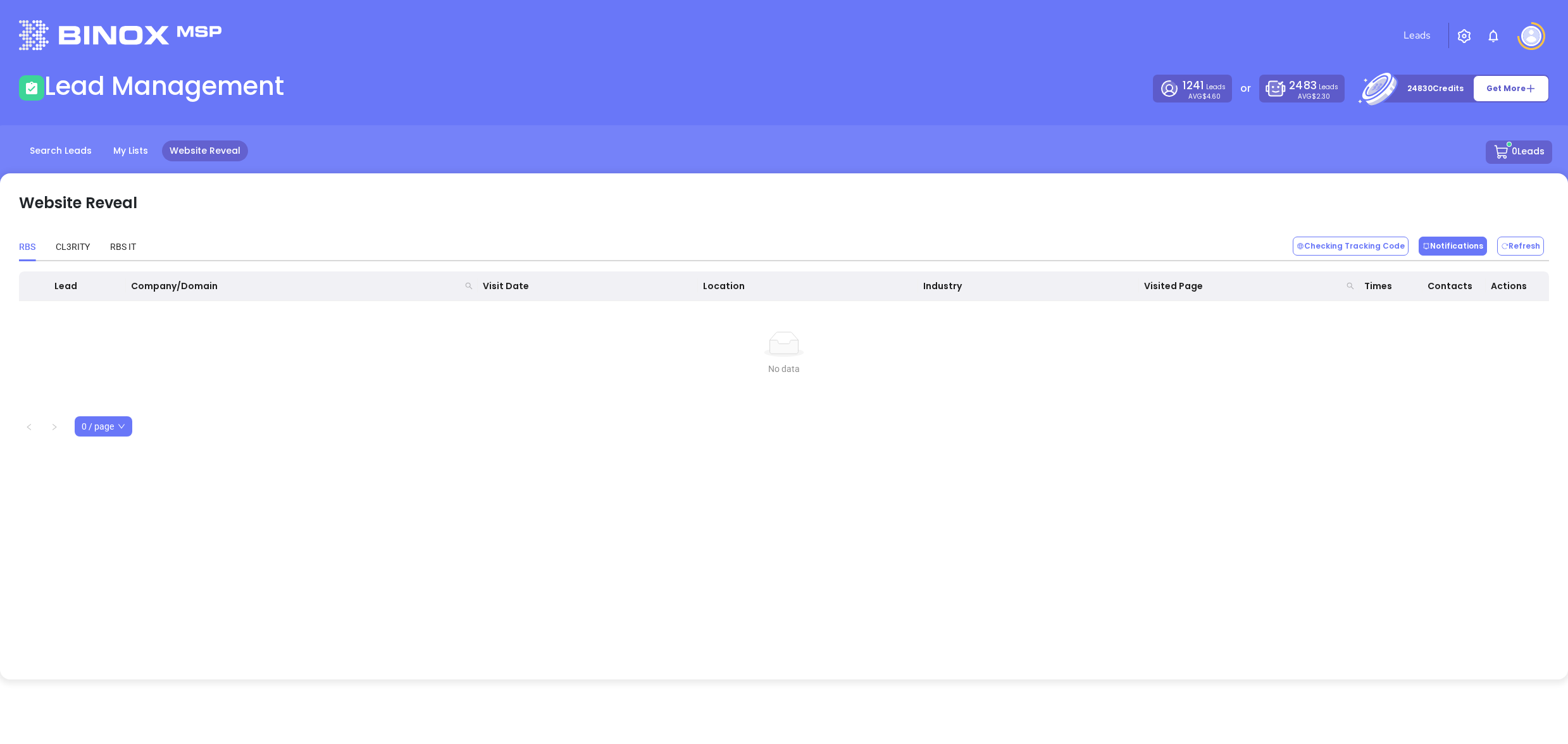
click at [1464, 249] on button "Notifications" at bounding box center [1453, 246] width 68 height 19
click at [1407, 300] on p "Microsoft Teams Notifications" at bounding box center [1451, 309] width 177 height 19
click at [1528, 37] on img at bounding box center [1531, 36] width 20 height 20
click at [1409, 28] on link "Leads" at bounding box center [1417, 35] width 37 height 25
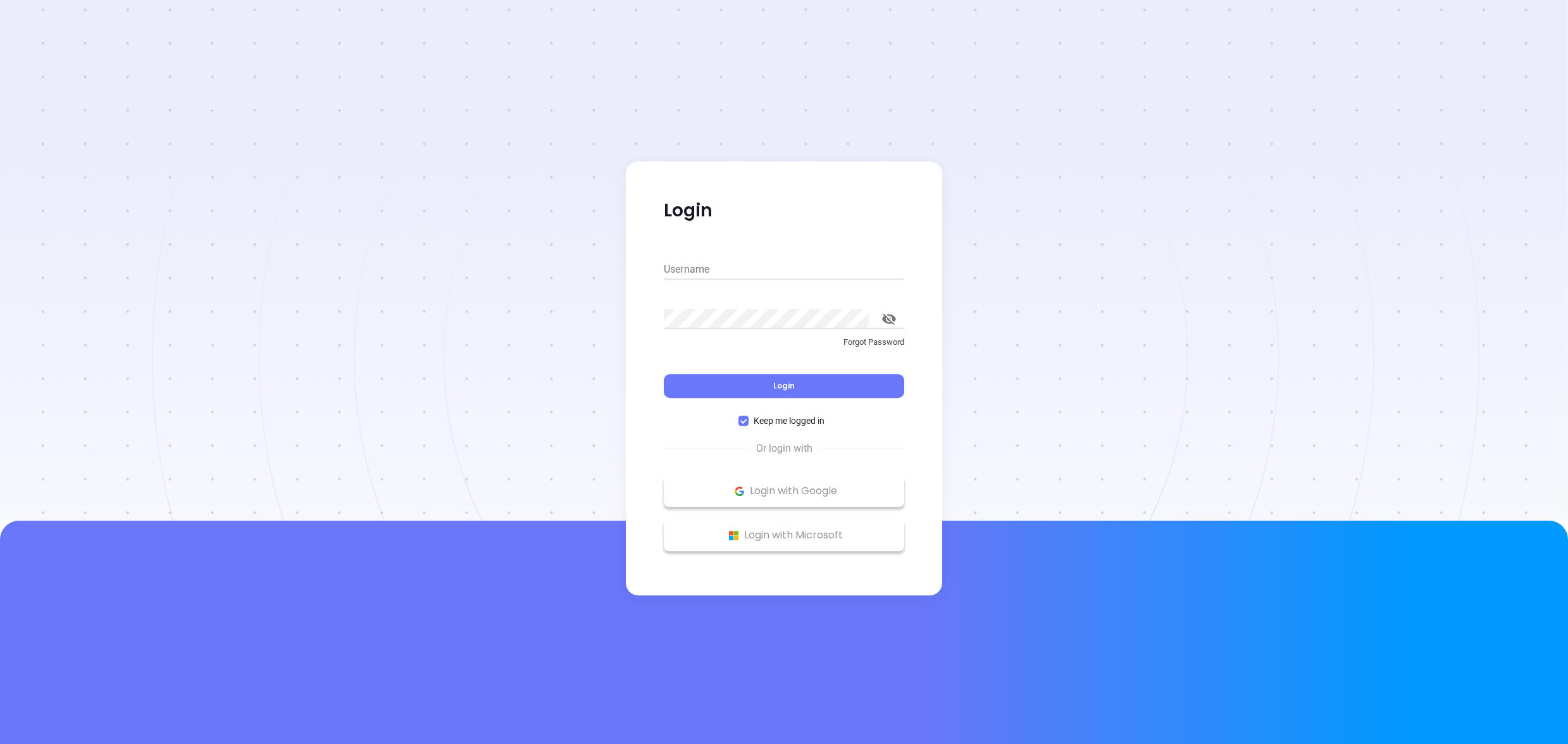
type input "[PERSON_NAME][EMAIL_ADDRESS][DOMAIN_NAME]"
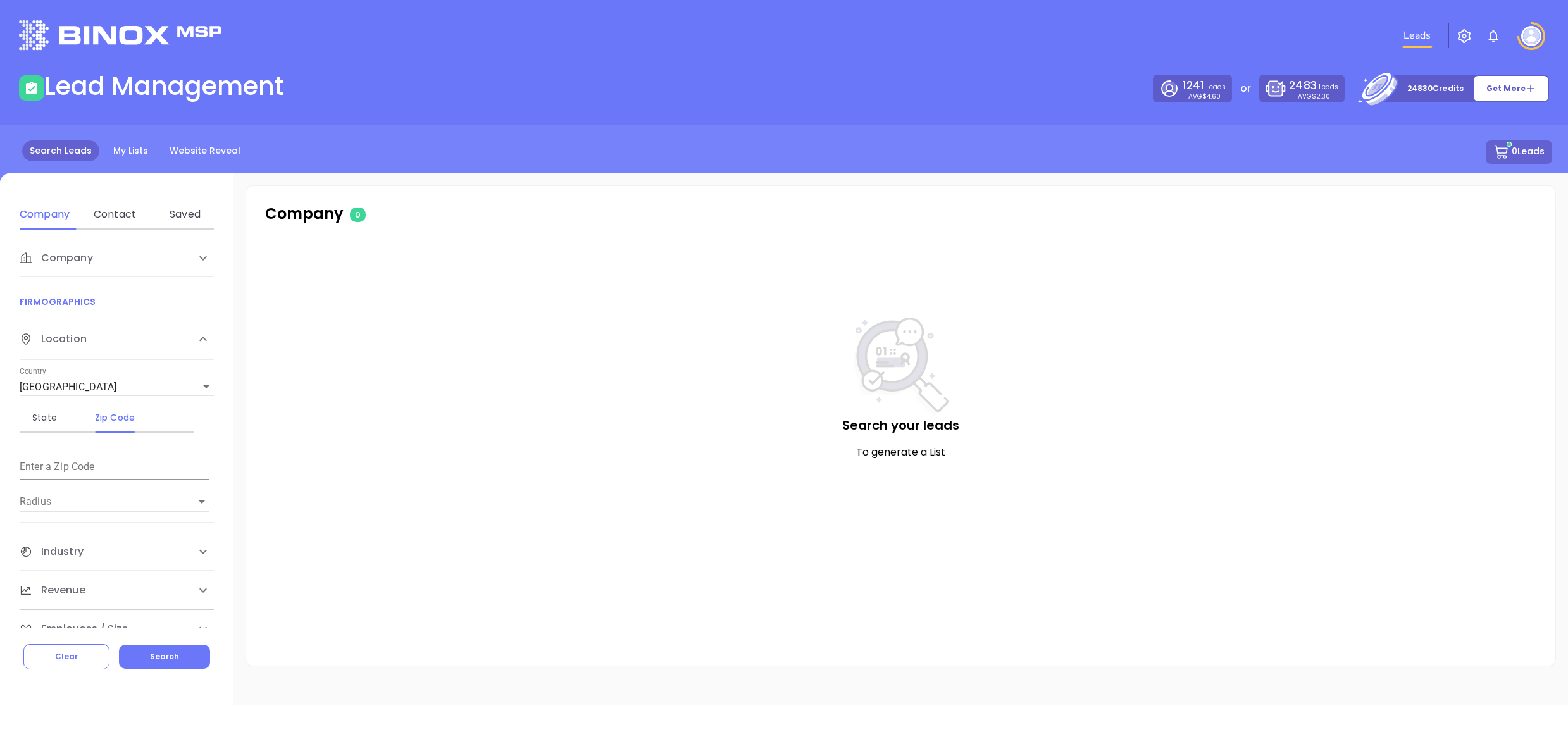
click at [1526, 36] on img at bounding box center [1531, 36] width 20 height 20
click at [1500, 93] on p "My Account" at bounding box center [1509, 98] width 86 height 13
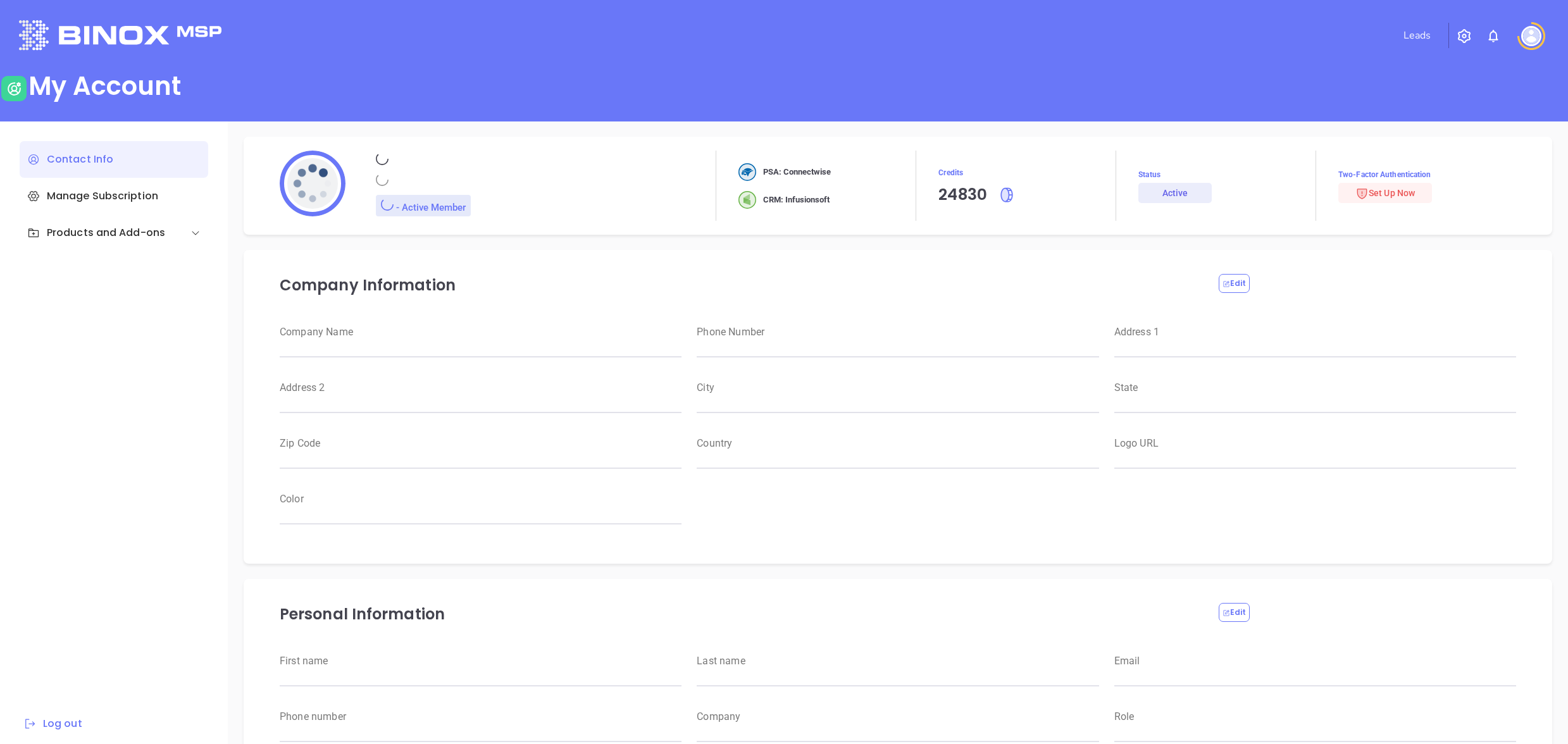
type input "Jay"
type input "McLaughlin"
type input "[PERSON_NAME][EMAIL_ADDRESS][DOMAIN_NAME]"
type input "316-425-0075"
type input "RBS IT Solutions"
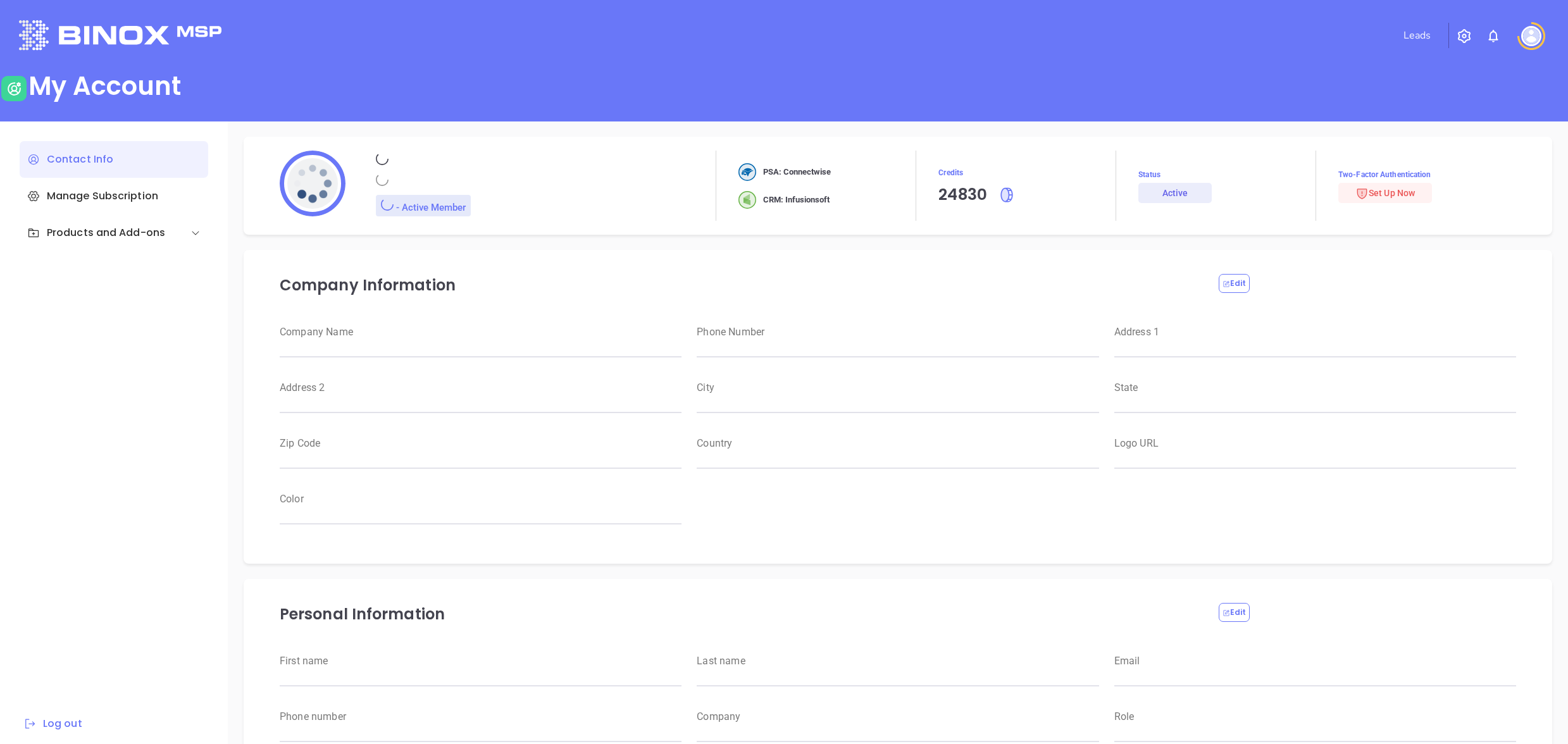
type input "Magnament's"
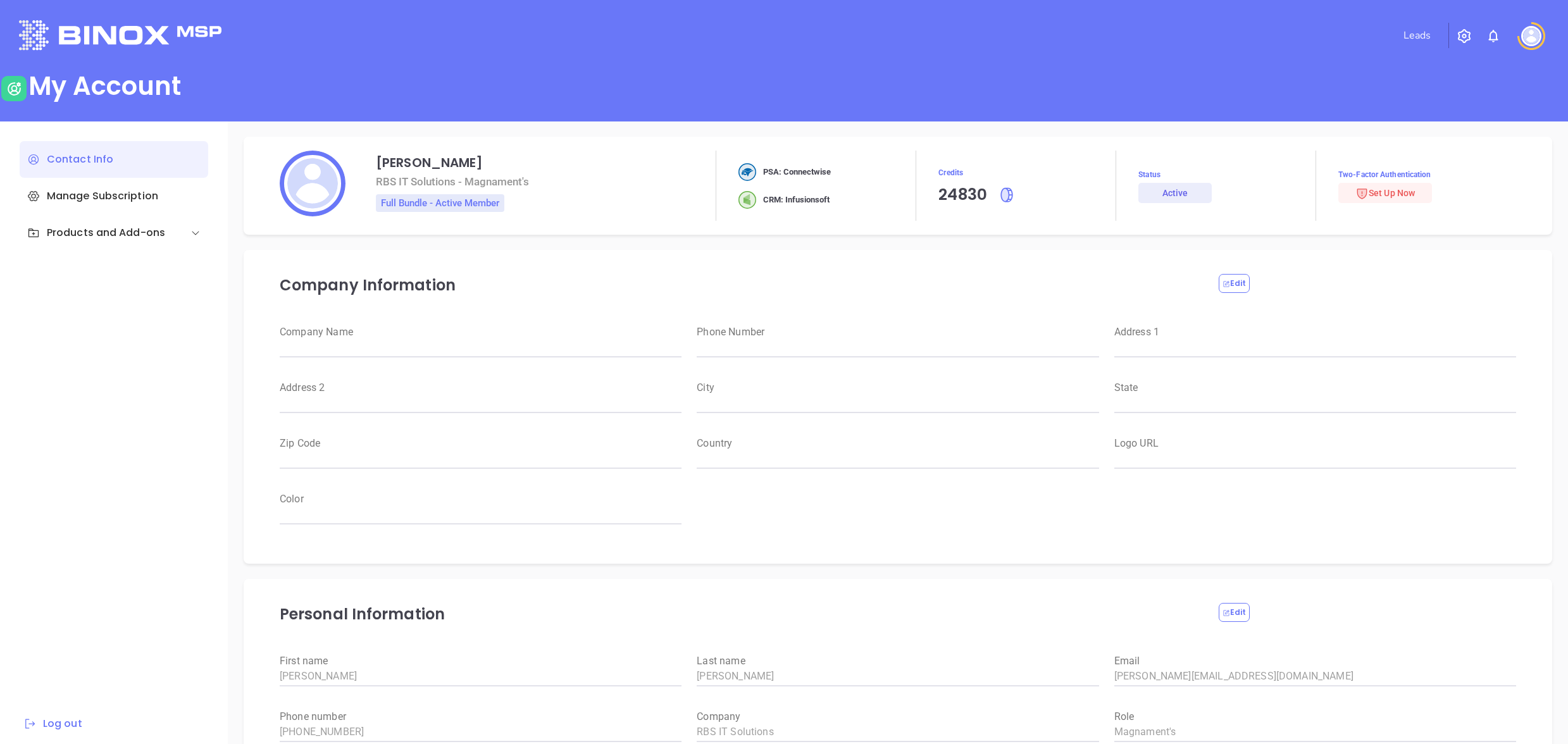
type input "RBS IT Solutions"
click at [70, 225] on div "Products and Add-ons" at bounding box center [114, 232] width 188 height 37
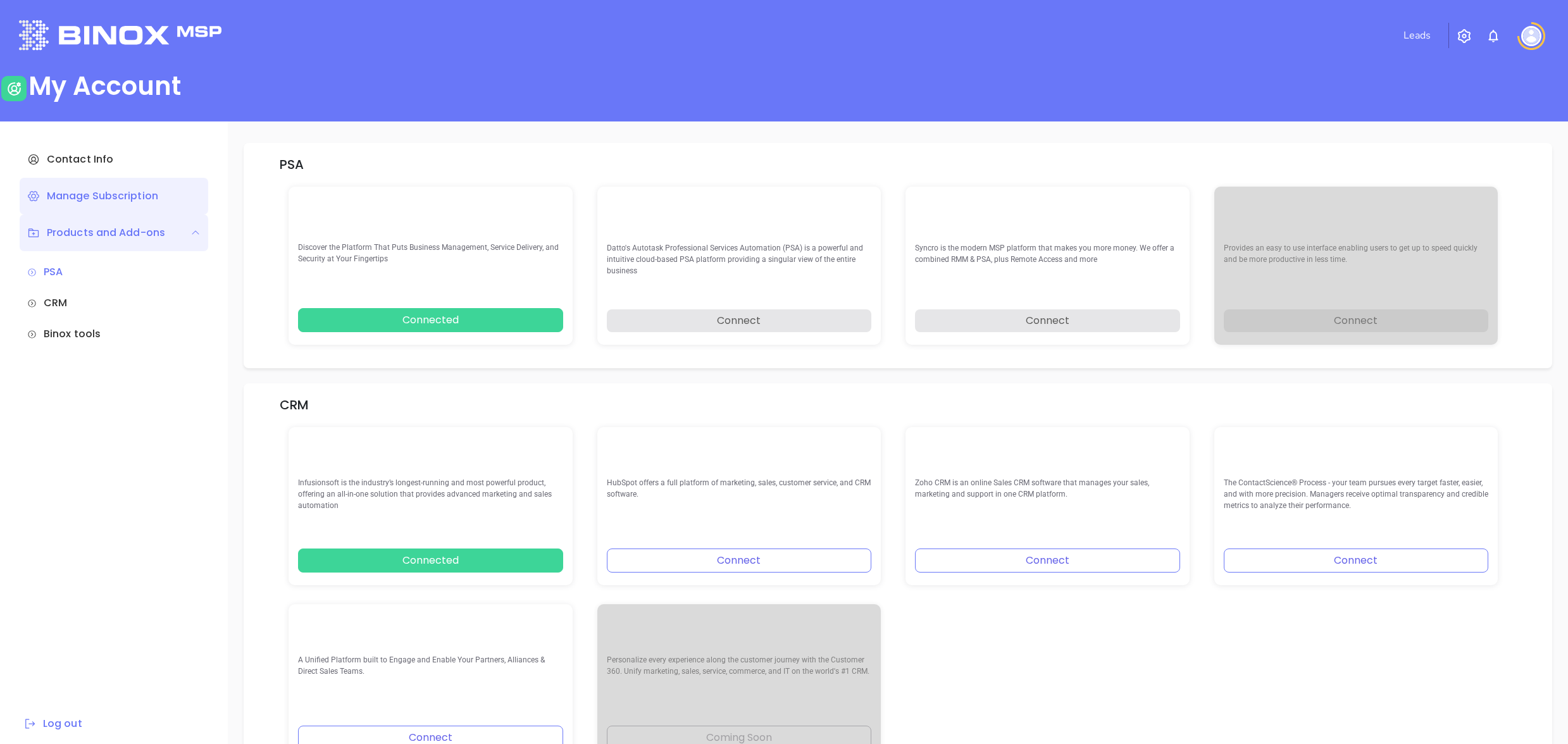
click at [96, 206] on div "Manage Subscription" at bounding box center [114, 196] width 188 height 37
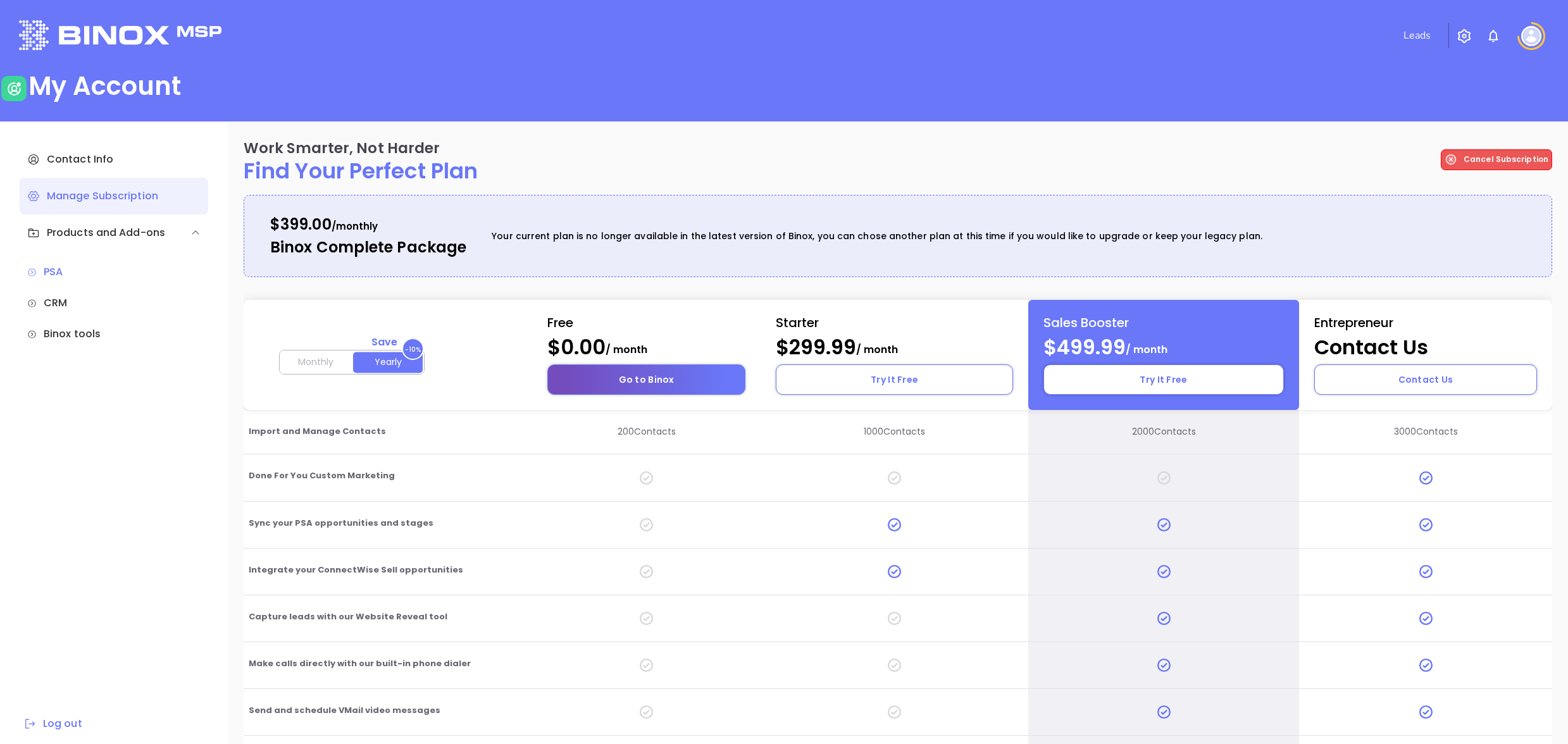
click at [642, 381] on button "Go to Binox" at bounding box center [646, 380] width 198 height 30
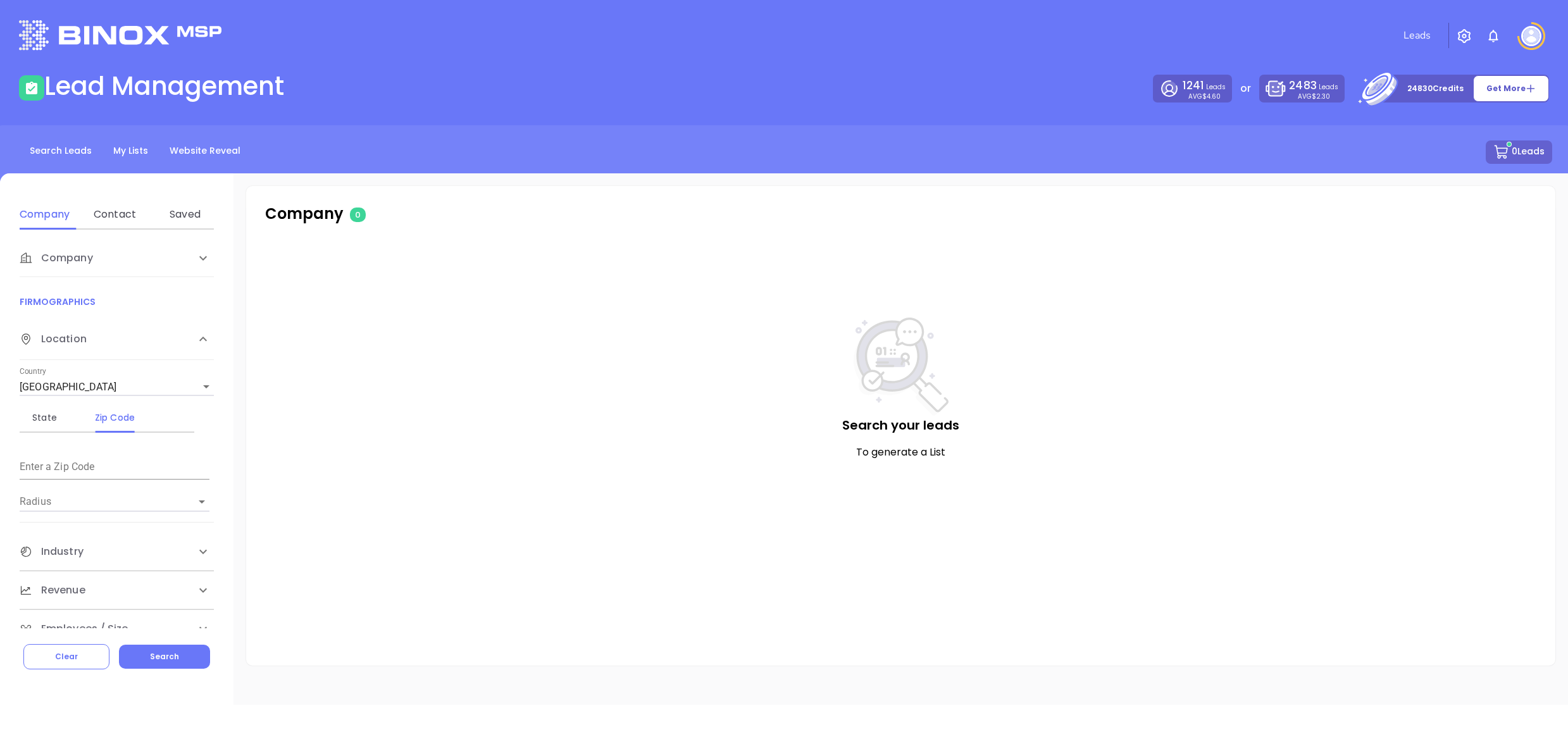
click at [1462, 37] on img "button" at bounding box center [1464, 36] width 15 height 15
click at [1533, 44] on img at bounding box center [1531, 36] width 20 height 20
click at [1508, 93] on p "My Account" at bounding box center [1509, 98] width 86 height 13
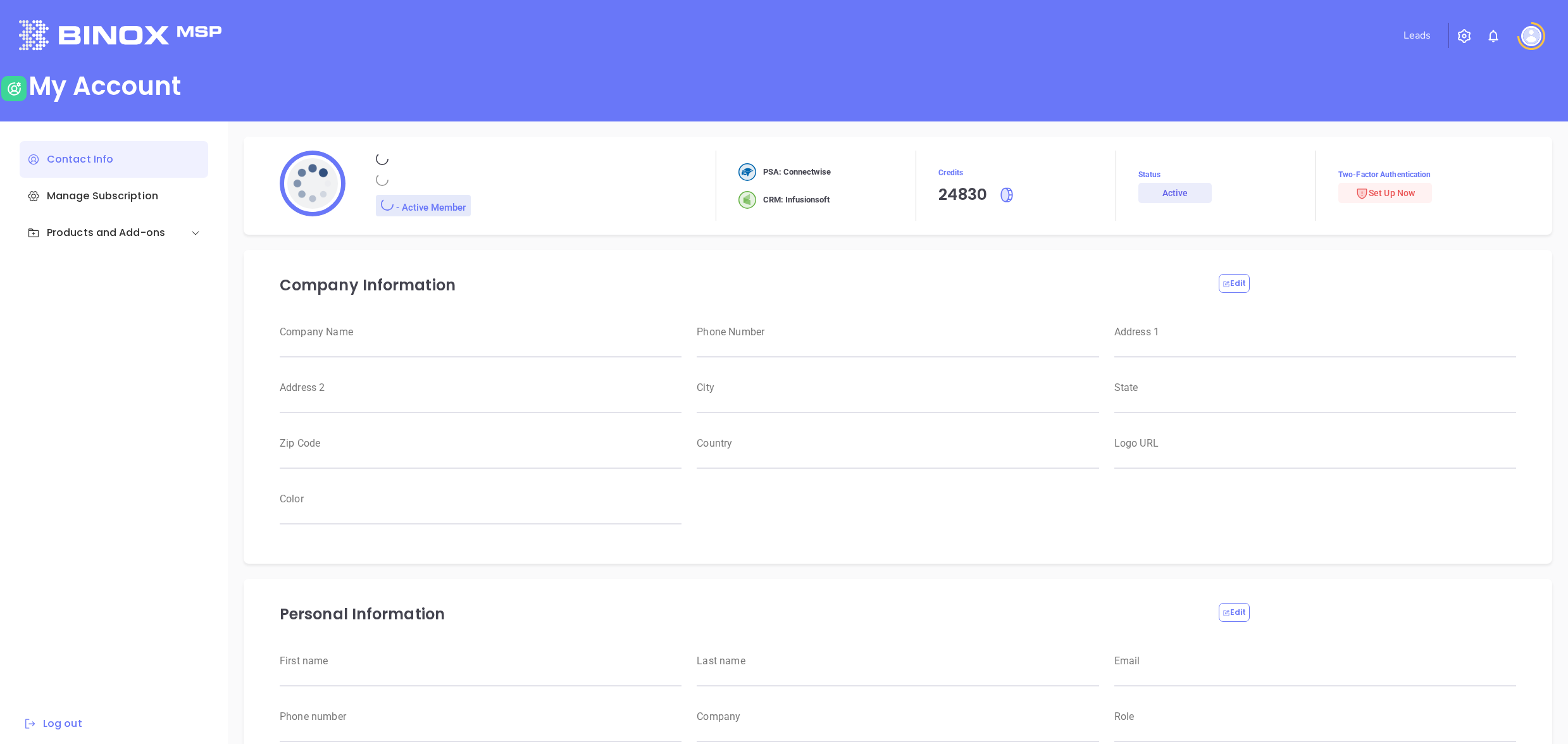
type input "Jay"
type input "McLaughlin"
type input "[PERSON_NAME][EMAIL_ADDRESS][DOMAIN_NAME]"
type input "316-425-0075"
type input "RBS IT Solutions"
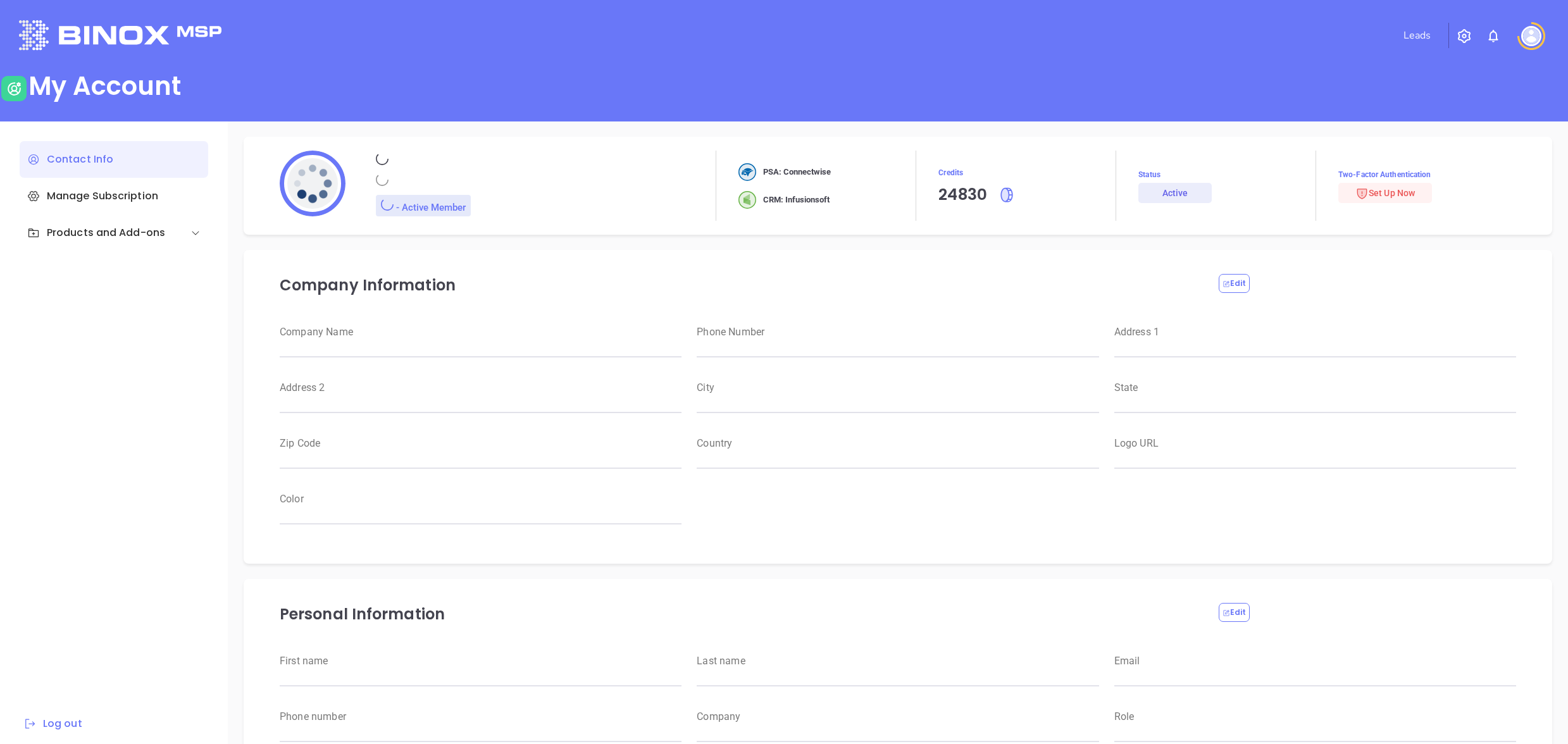
type input "Magnament's"
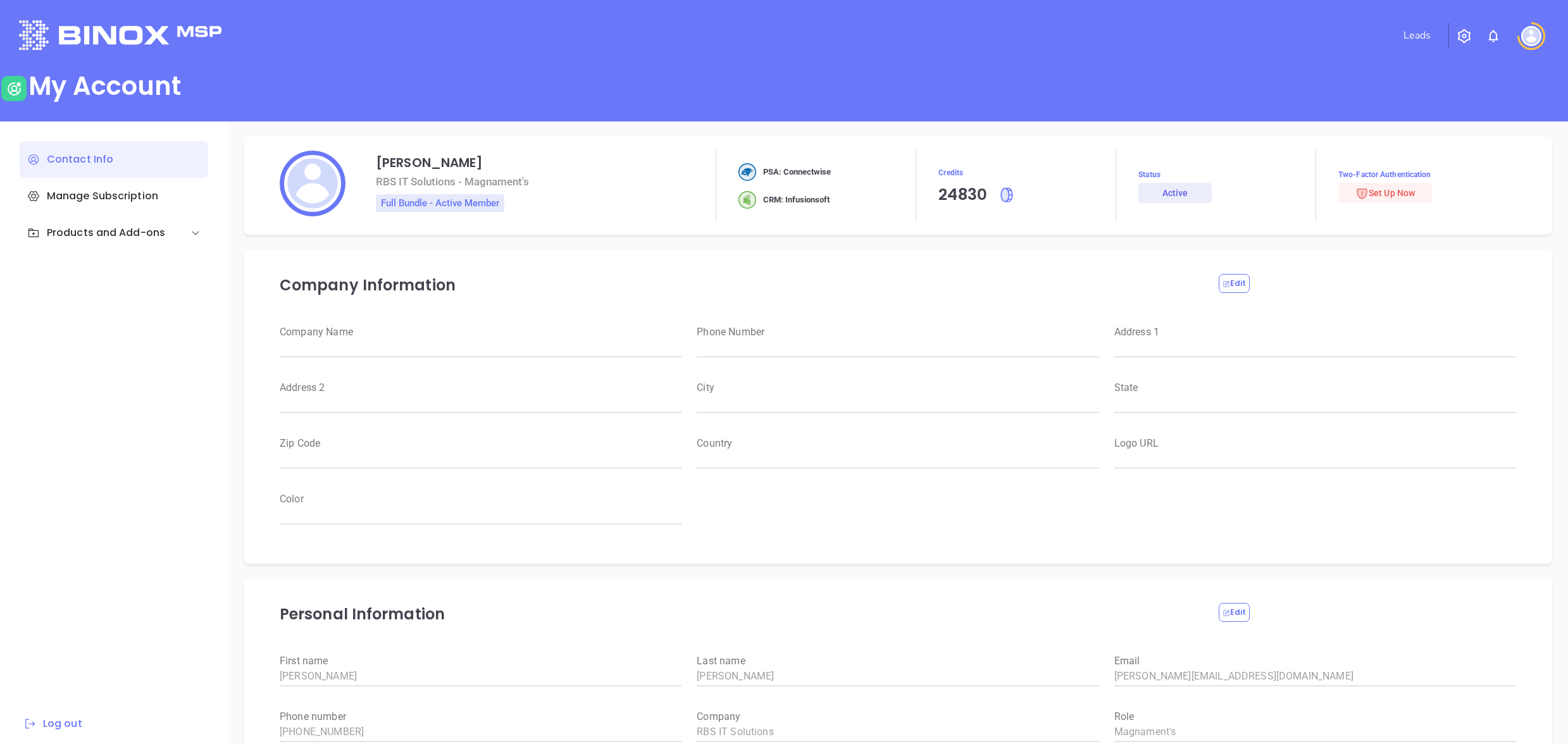
type input "RBS IT Solutions"
click at [81, 198] on div "Manage Subscription" at bounding box center [114, 196] width 188 height 37
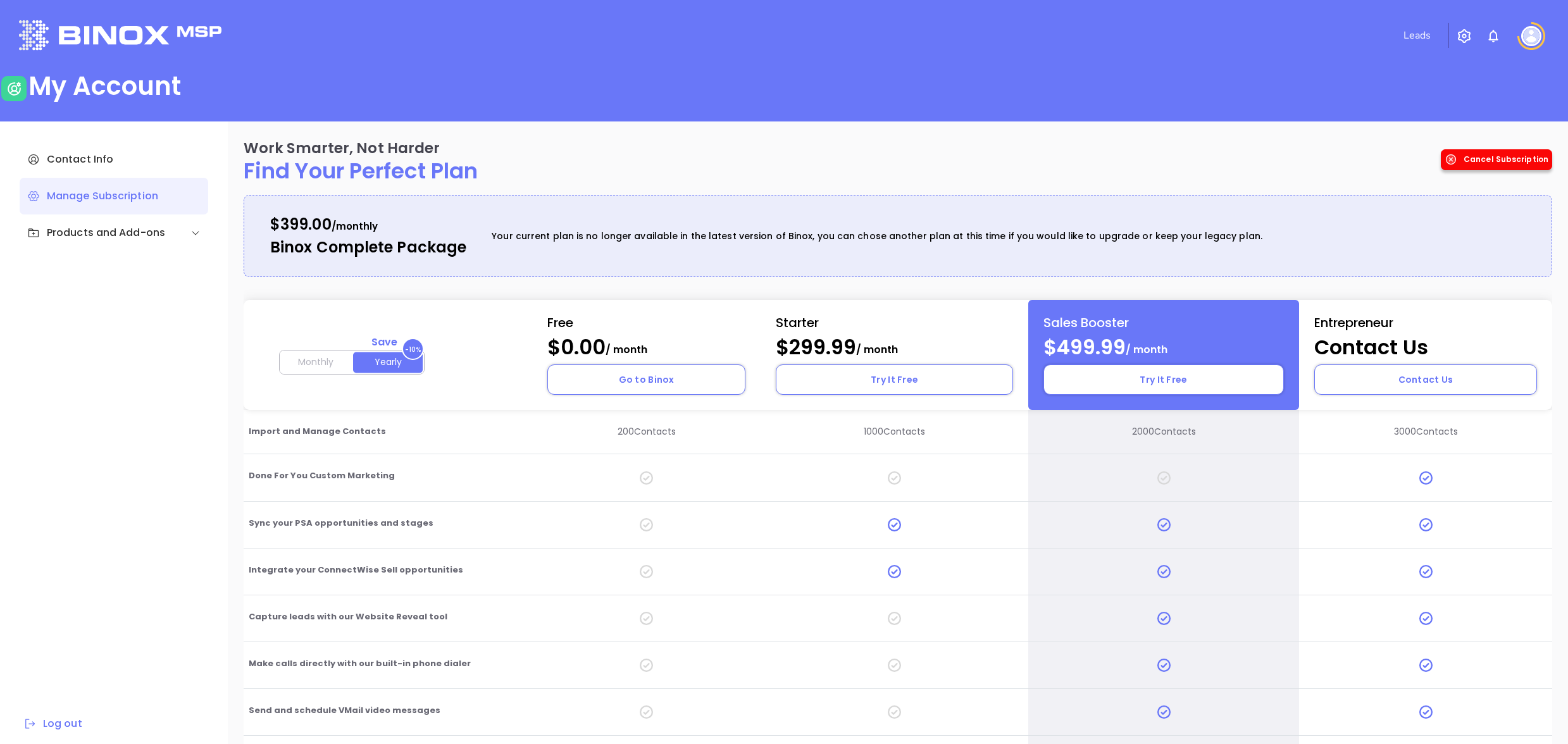
click at [1491, 167] on div "Cancel Subscription" at bounding box center [1496, 160] width 111 height 21
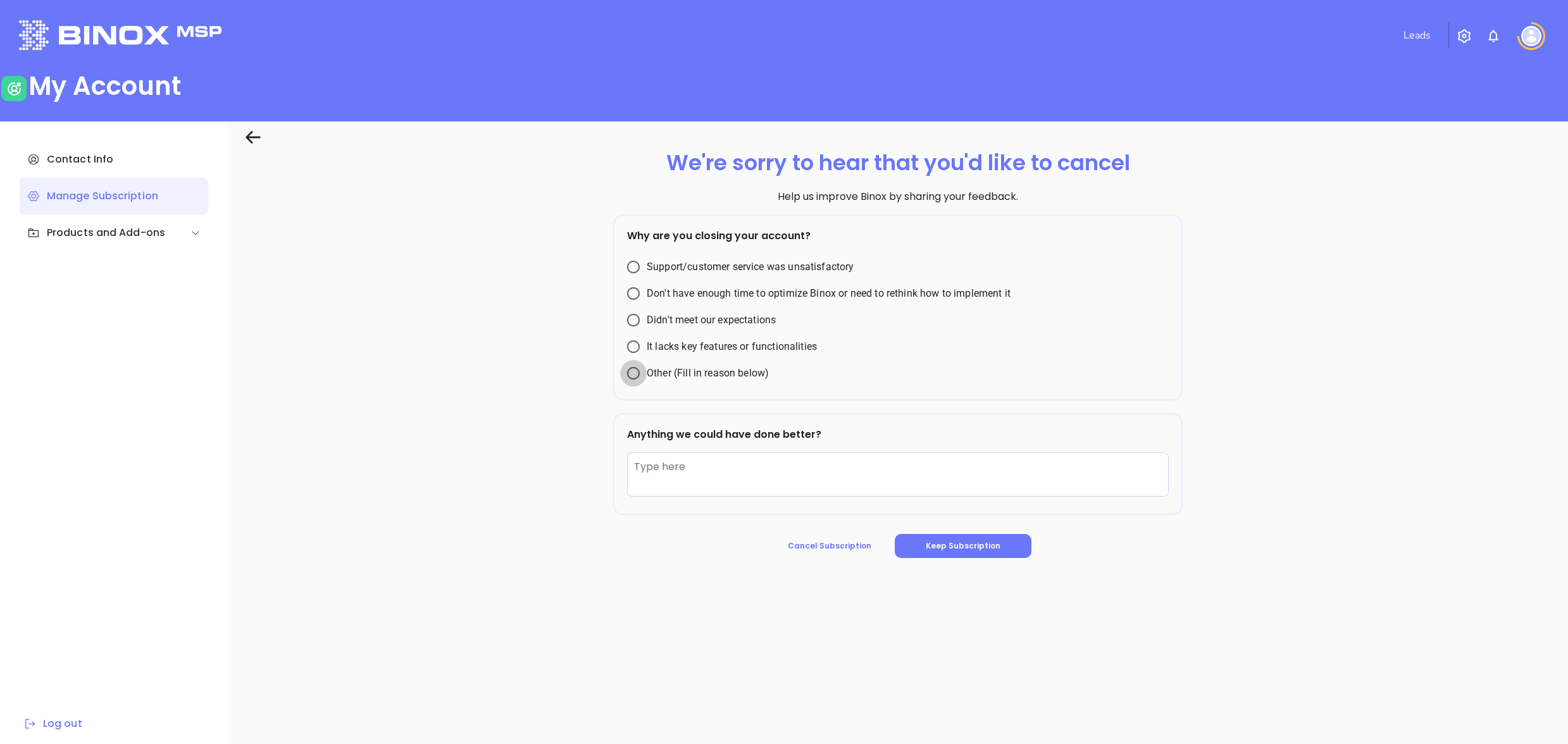
click at [635, 377] on input "Other (Fill in reason below)" at bounding box center [633, 373] width 27 height 27
radio input "true"
click at [678, 457] on textarea at bounding box center [898, 474] width 542 height 45
type textarea "the product is no longer working"
drag, startPoint x: 901, startPoint y: 545, endPoint x: 914, endPoint y: 542, distance: 13.3
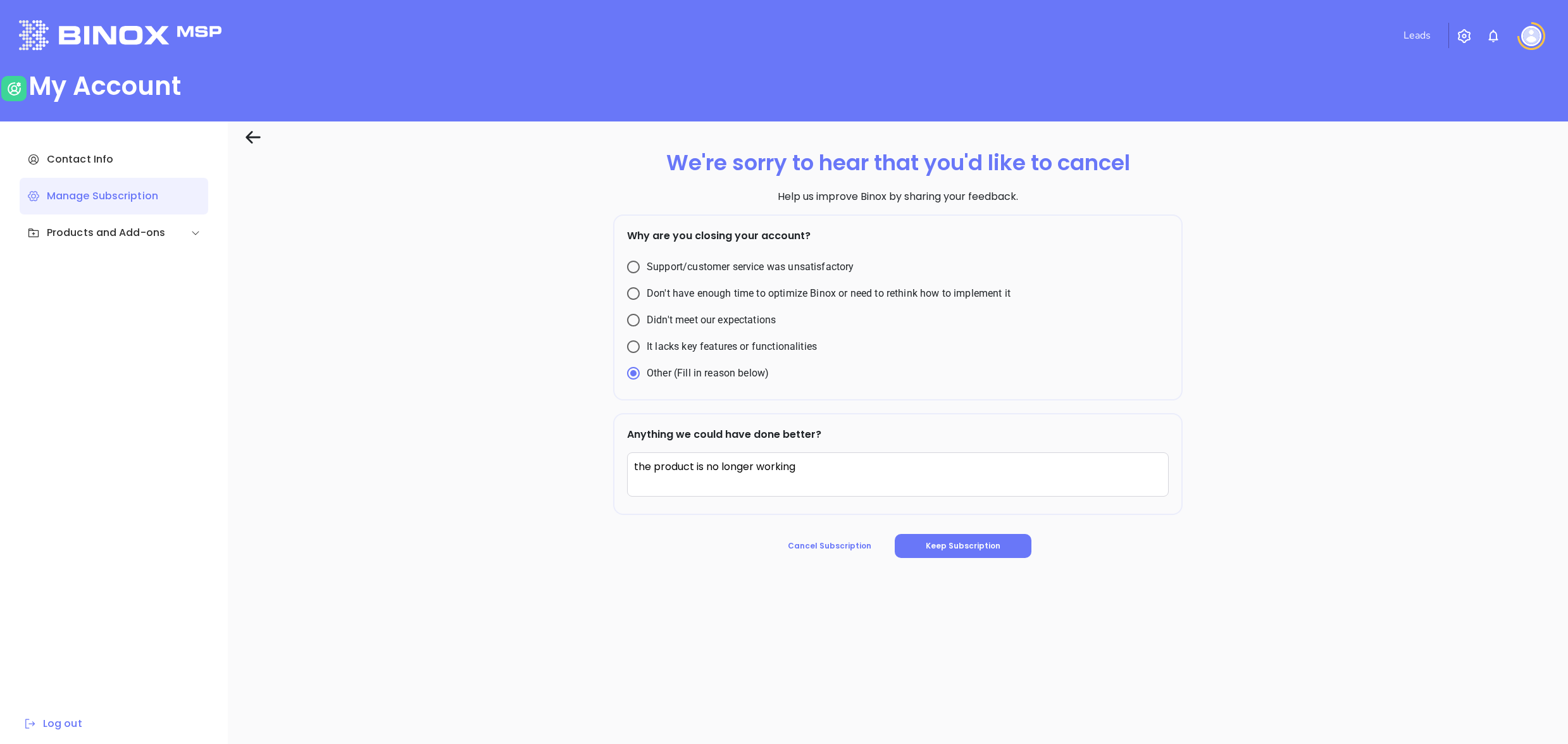
click at [901, 545] on button "Keep Subscription" at bounding box center [963, 546] width 137 height 24
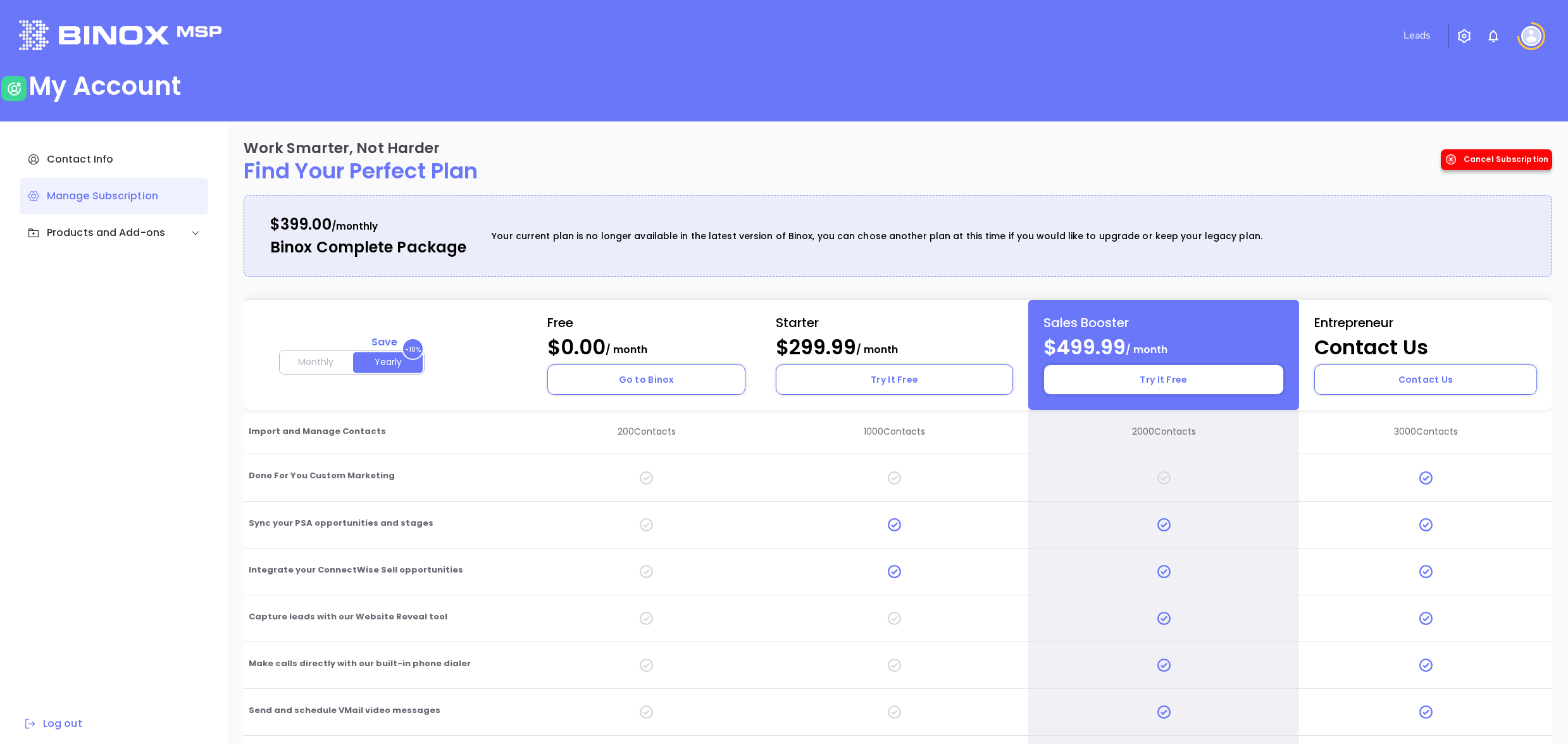
click at [1508, 150] on div "Cancel Subscription" at bounding box center [1496, 160] width 111 height 21
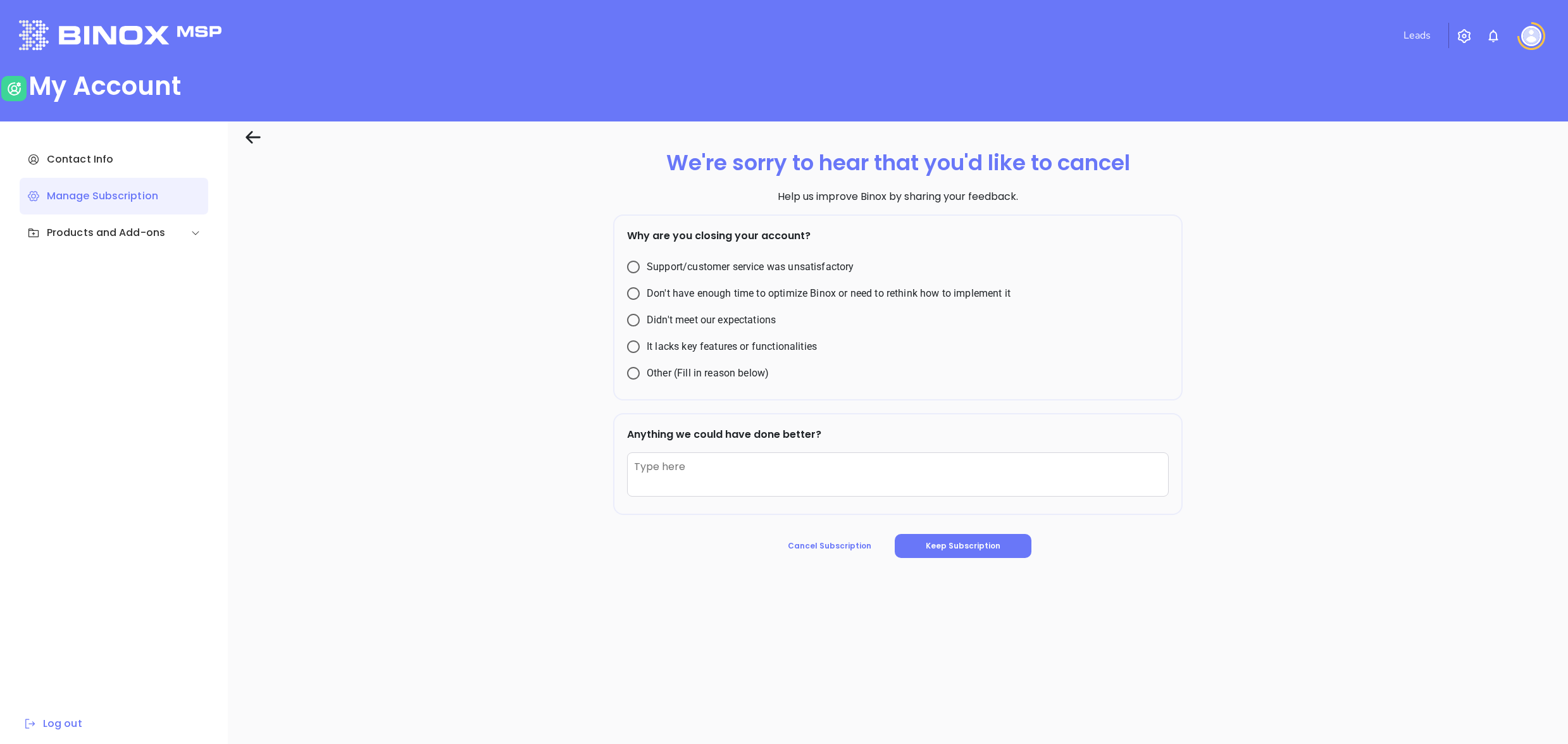
drag, startPoint x: 684, startPoint y: 372, endPoint x: 714, endPoint y: 410, distance: 48.4
click at [683, 374] on span "Other (Fill in reason below)" at bounding box center [708, 373] width 122 height 15
click at [647, 374] on input "Other (Fill in reason below)" at bounding box center [633, 373] width 27 height 27
radio input "true"
click at [845, 561] on div "We're sorry to hear that you'd like to cancel Help us improve Binox by sharing …" at bounding box center [898, 362] width 1308 height 431
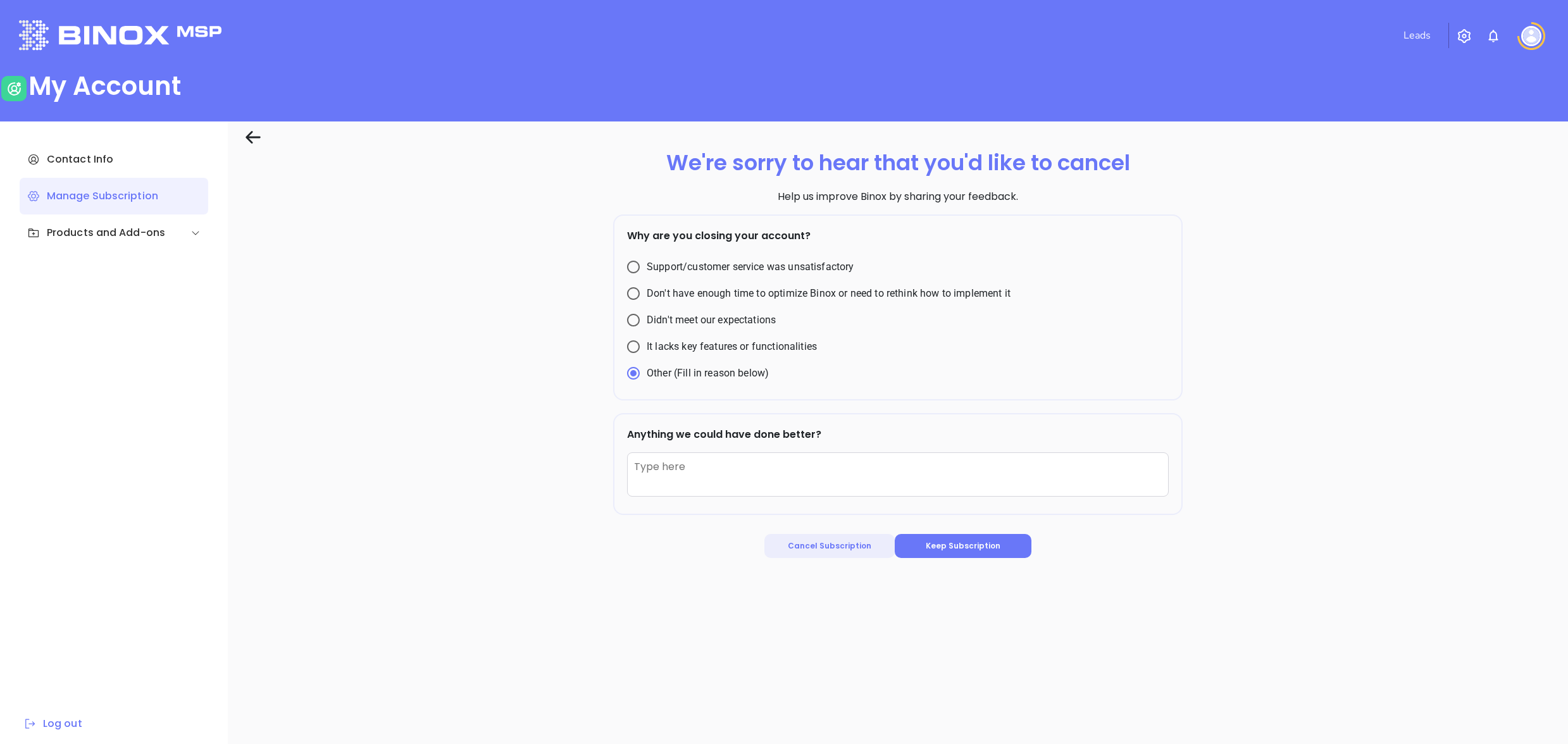
click at [842, 549] on span "Cancel Subscription" at bounding box center [830, 546] width 83 height 11
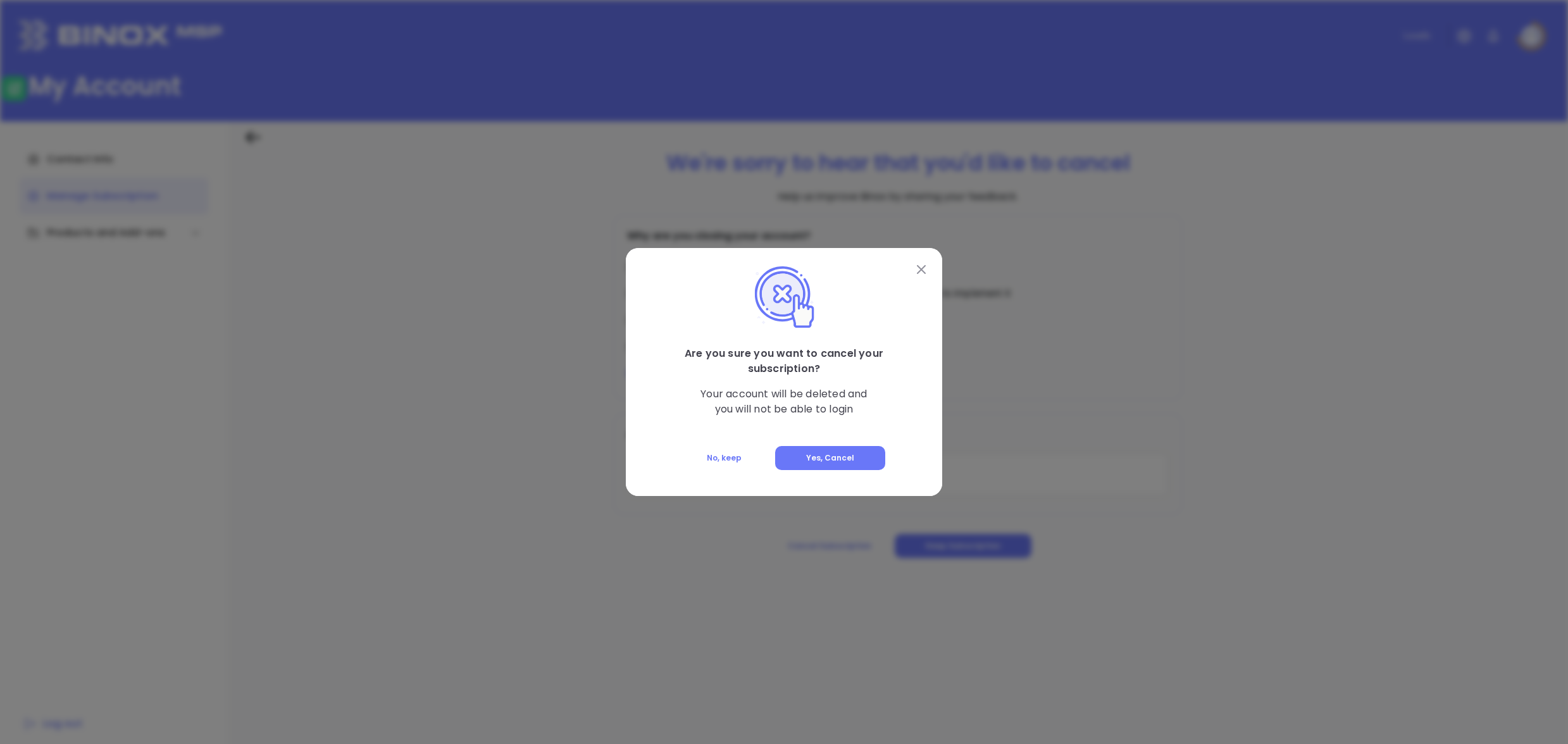
click at [916, 272] on button at bounding box center [921, 269] width 17 height 17
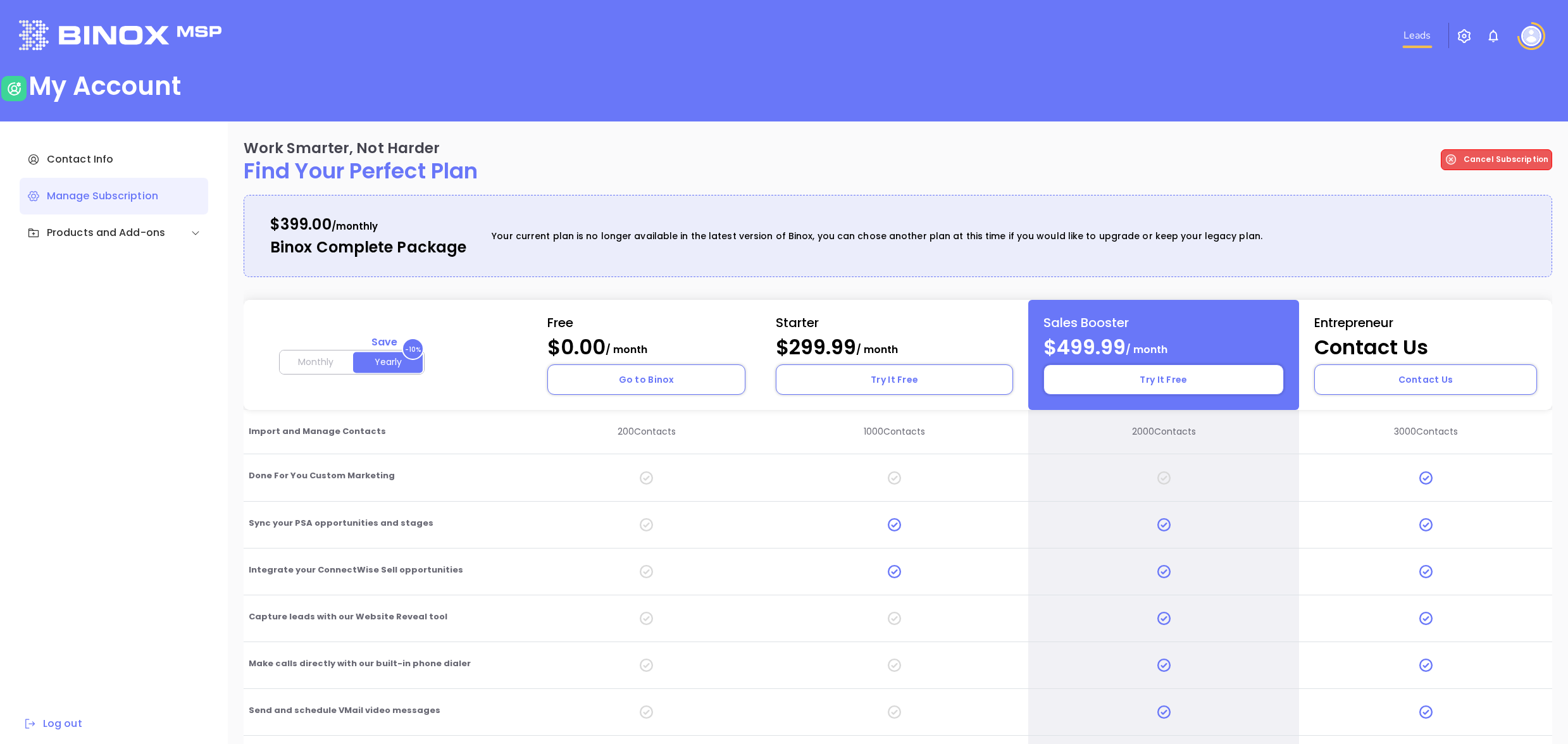
click at [1430, 40] on link "Leads" at bounding box center [1417, 35] width 37 height 25
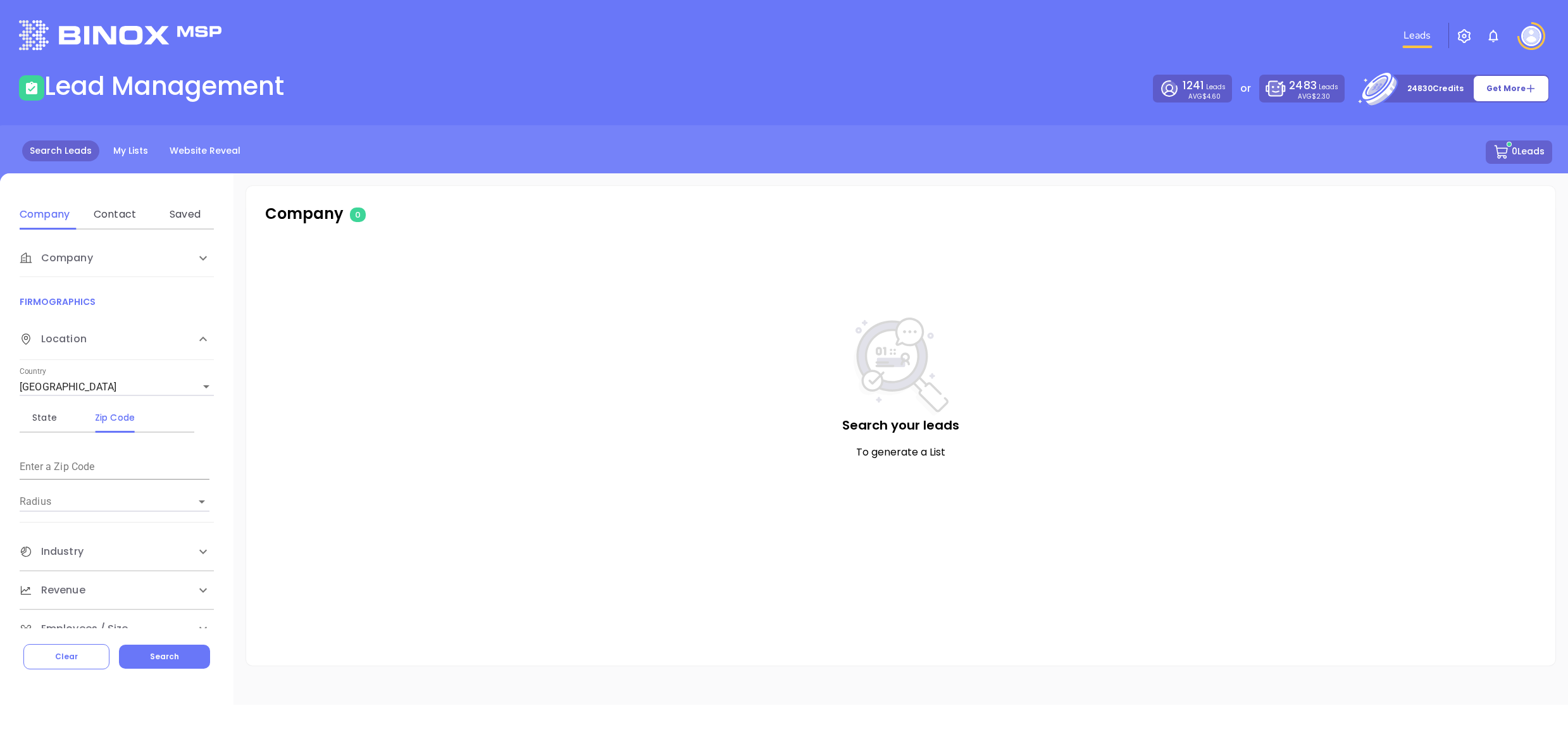
click at [1533, 36] on img at bounding box center [1531, 36] width 20 height 20
click at [1500, 93] on p "My Account" at bounding box center [1509, 98] width 86 height 13
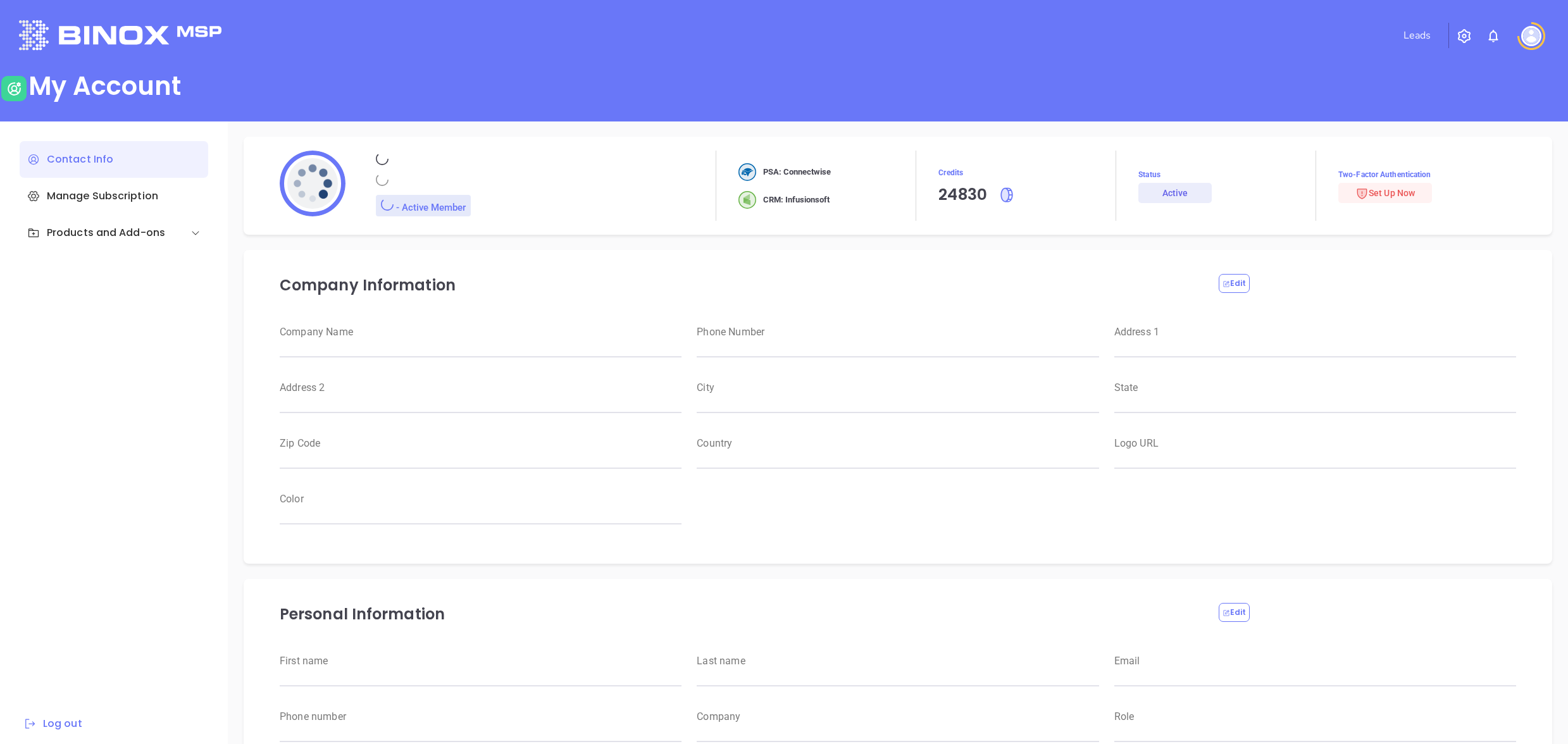
type input "Jay"
type input "McLaughlin"
type input "[PERSON_NAME][EMAIL_ADDRESS][DOMAIN_NAME]"
type input "316-425-0075"
type input "RBS IT Solutions"
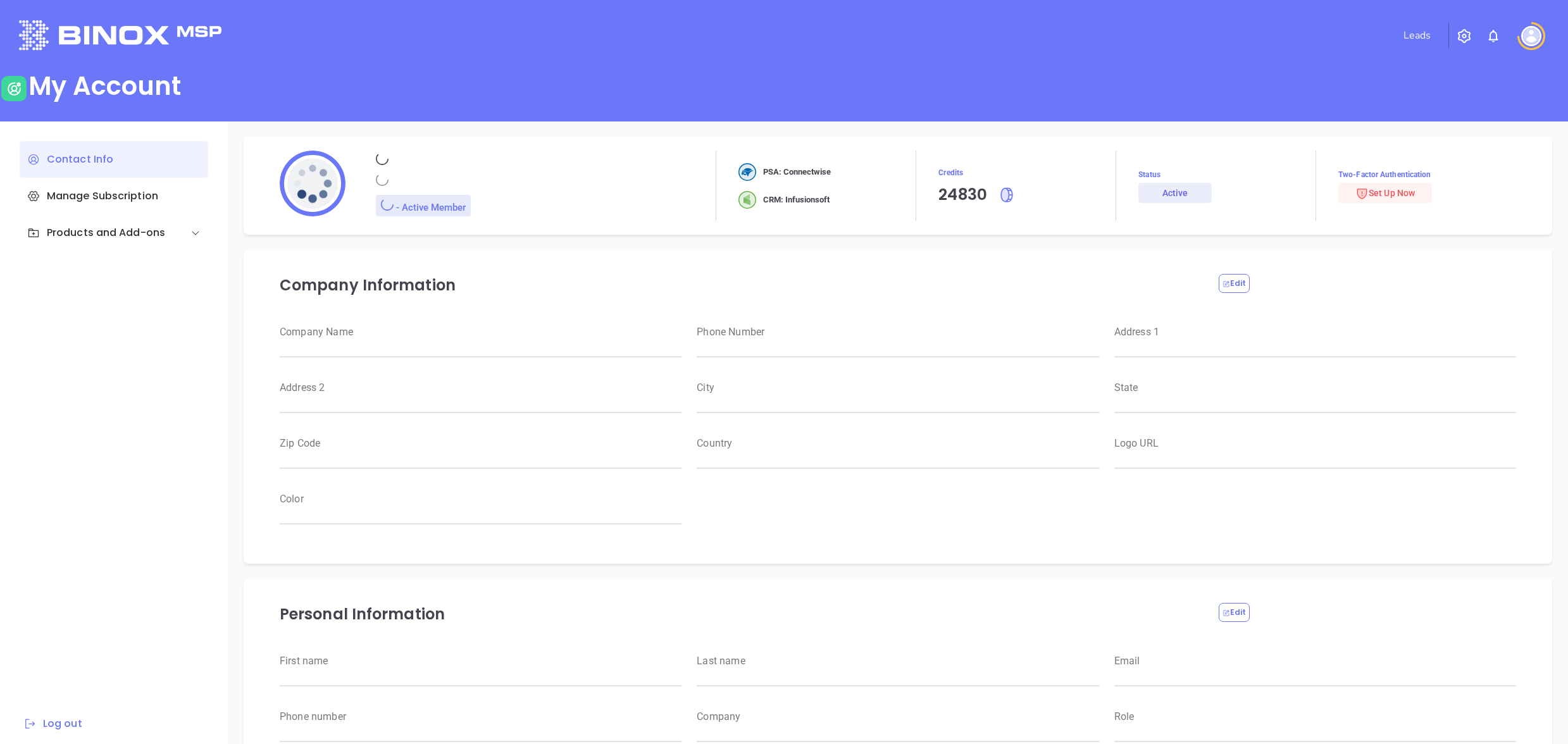
type input "Magnament's"
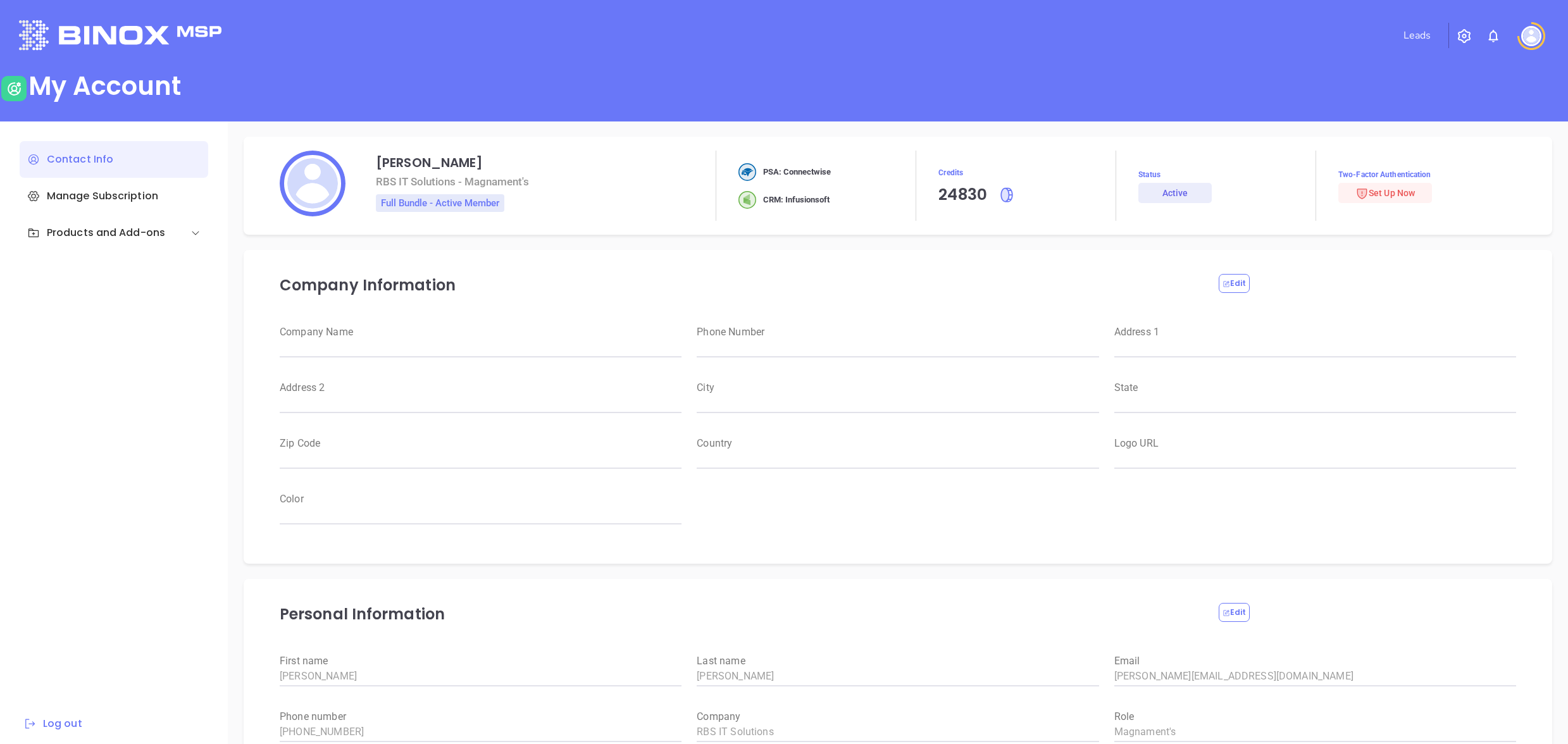
type input "RBS IT Solutions"
click at [107, 246] on div "Products and Add-ons" at bounding box center [114, 232] width 188 height 37
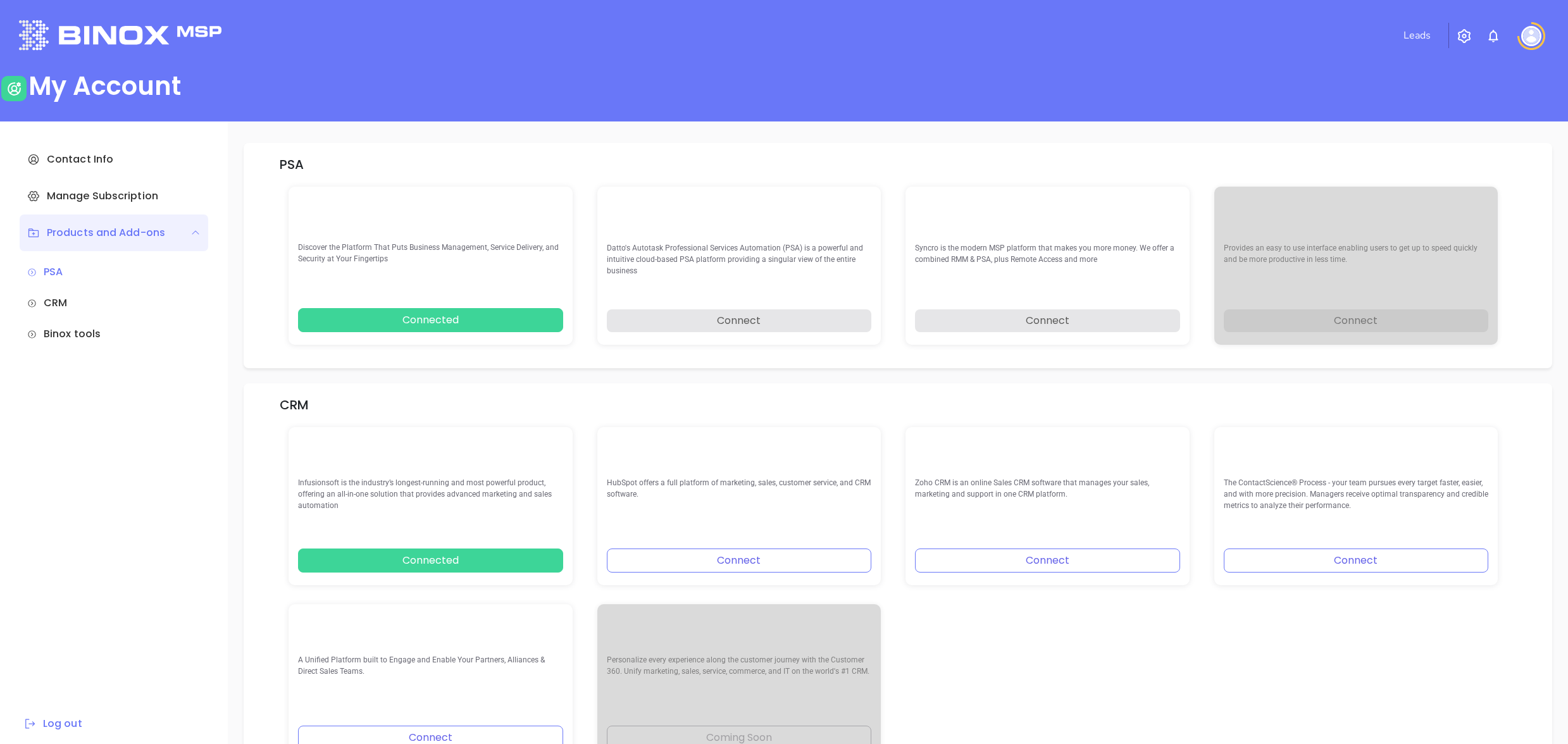
scroll to position [8, 0]
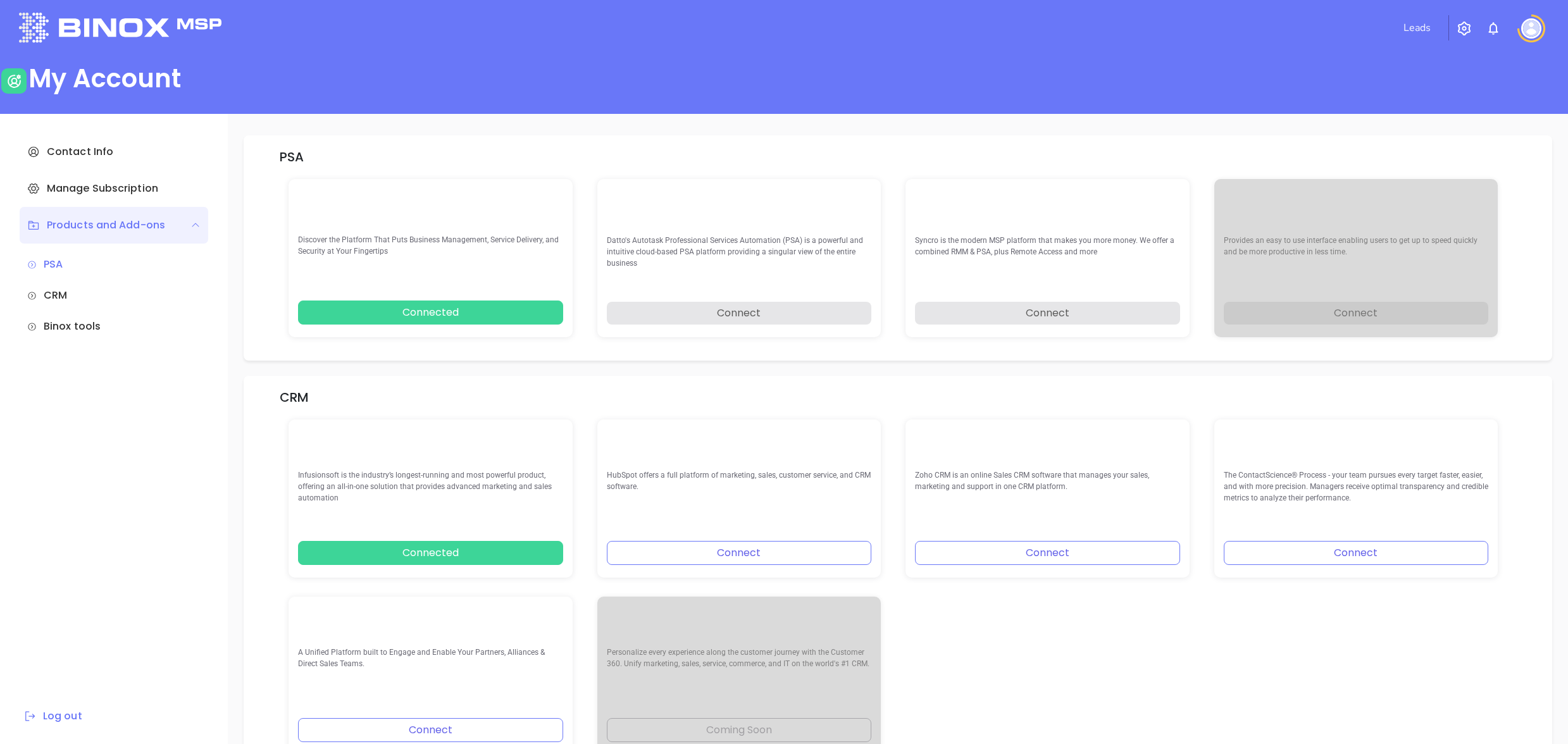
click at [64, 329] on div "Binox tools" at bounding box center [114, 326] width 173 height 15
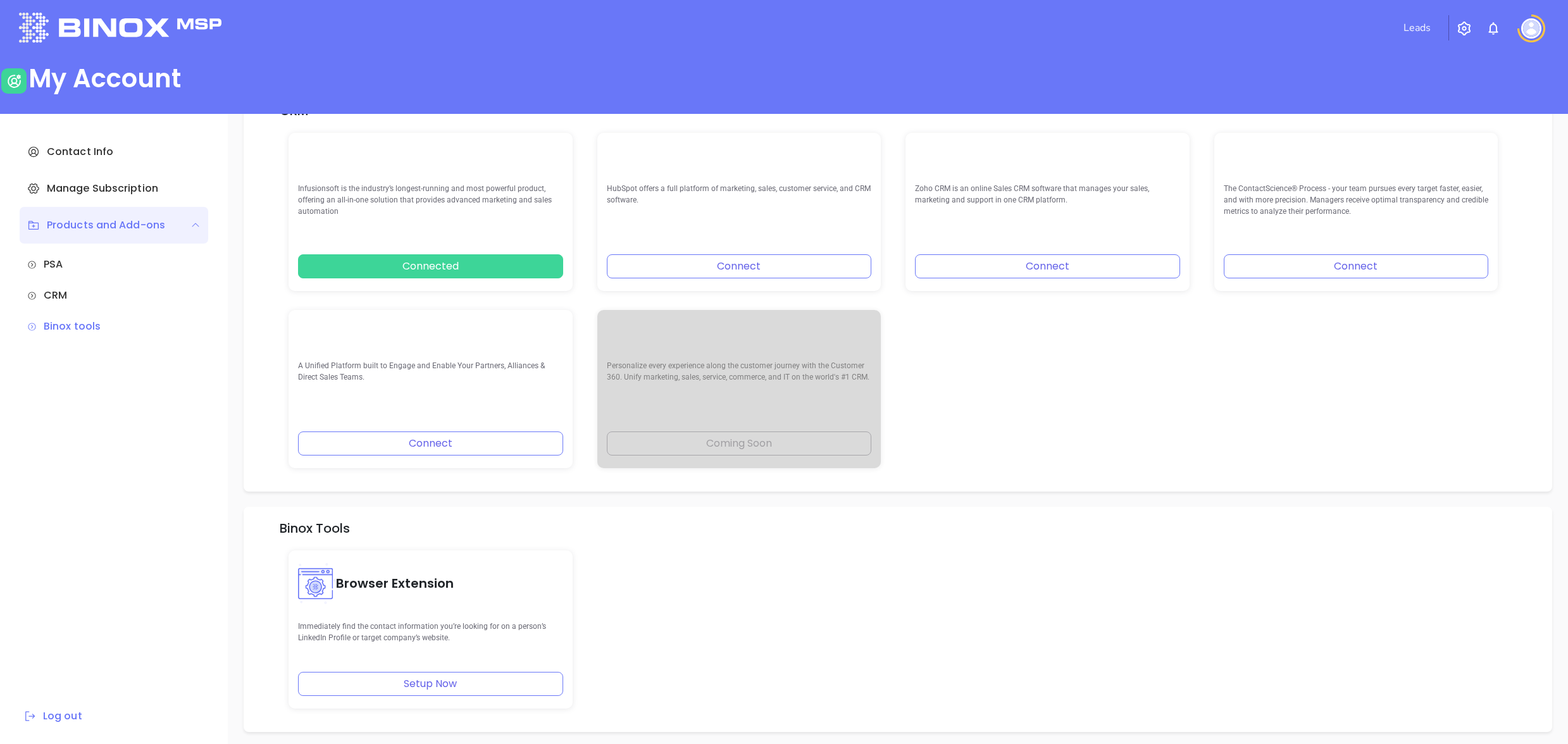
scroll to position [290, 0]
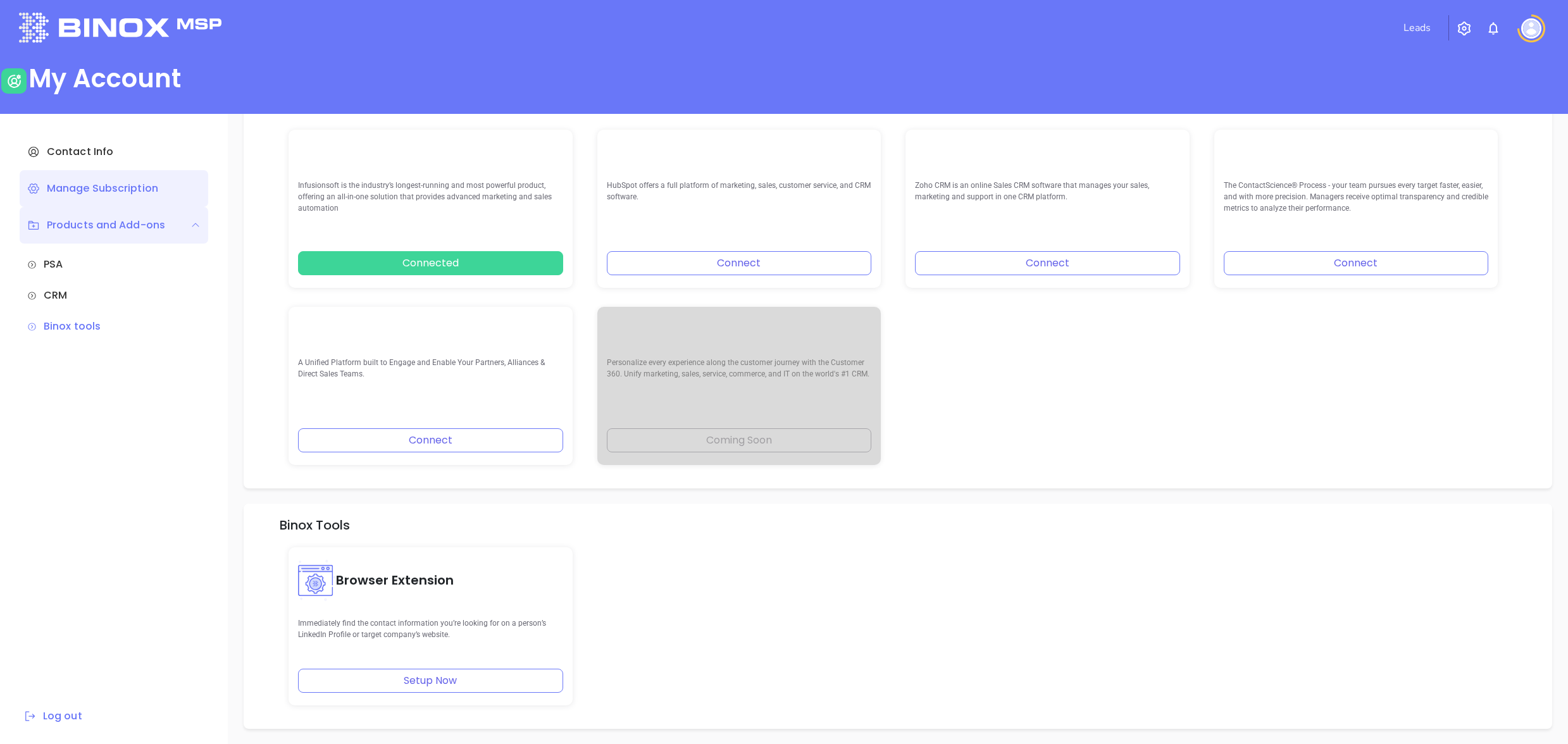
click at [71, 186] on div "Manage Subscription" at bounding box center [114, 188] width 188 height 37
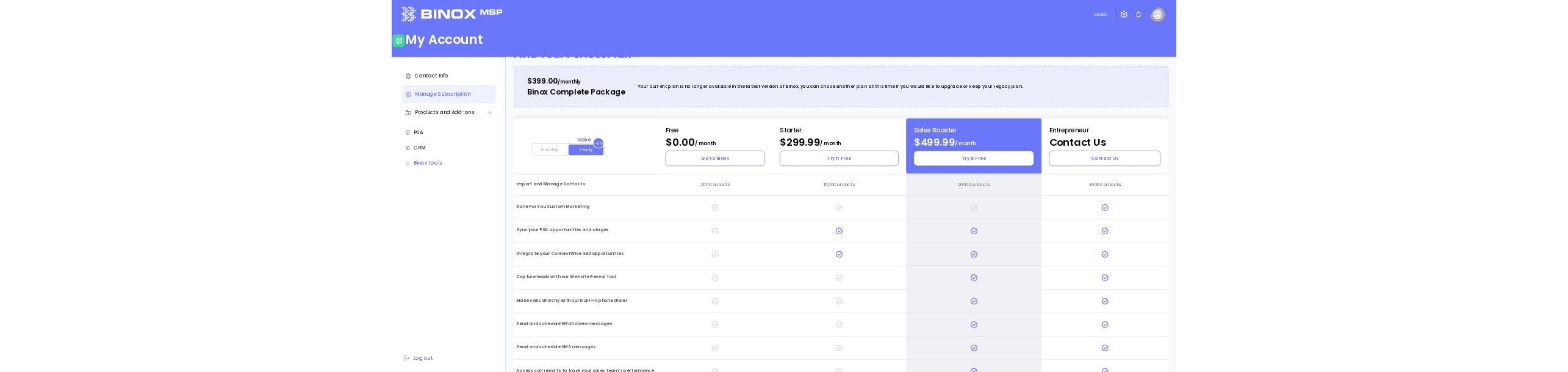
scroll to position [64, 0]
